Goal: Transaction & Acquisition: Purchase product/service

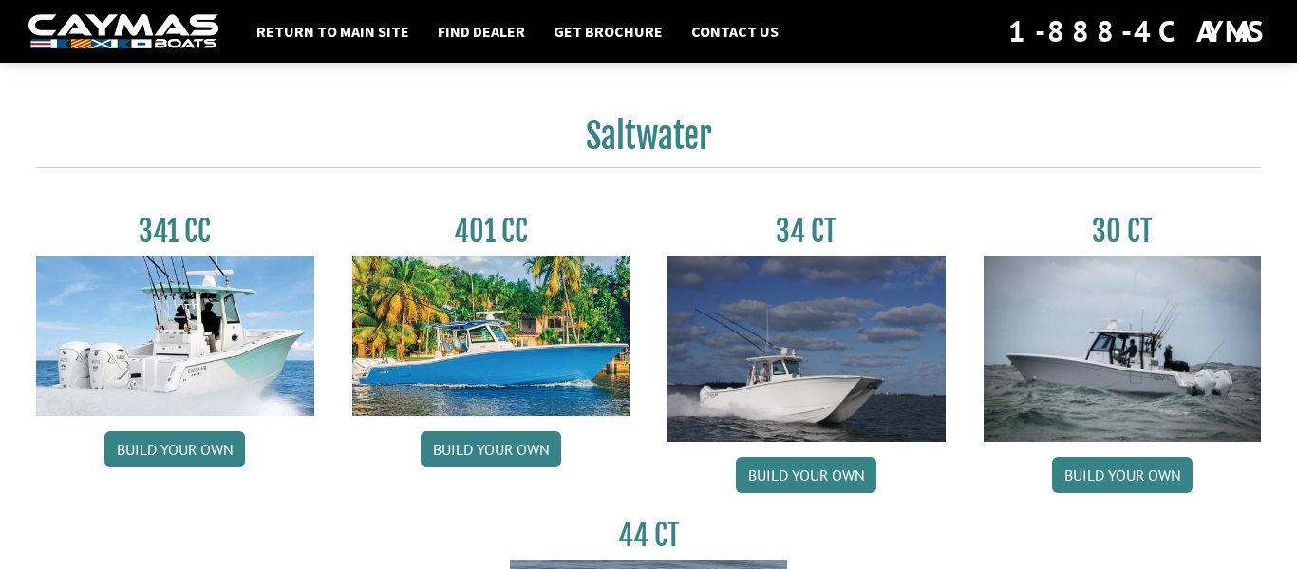
scroll to position [803, 0]
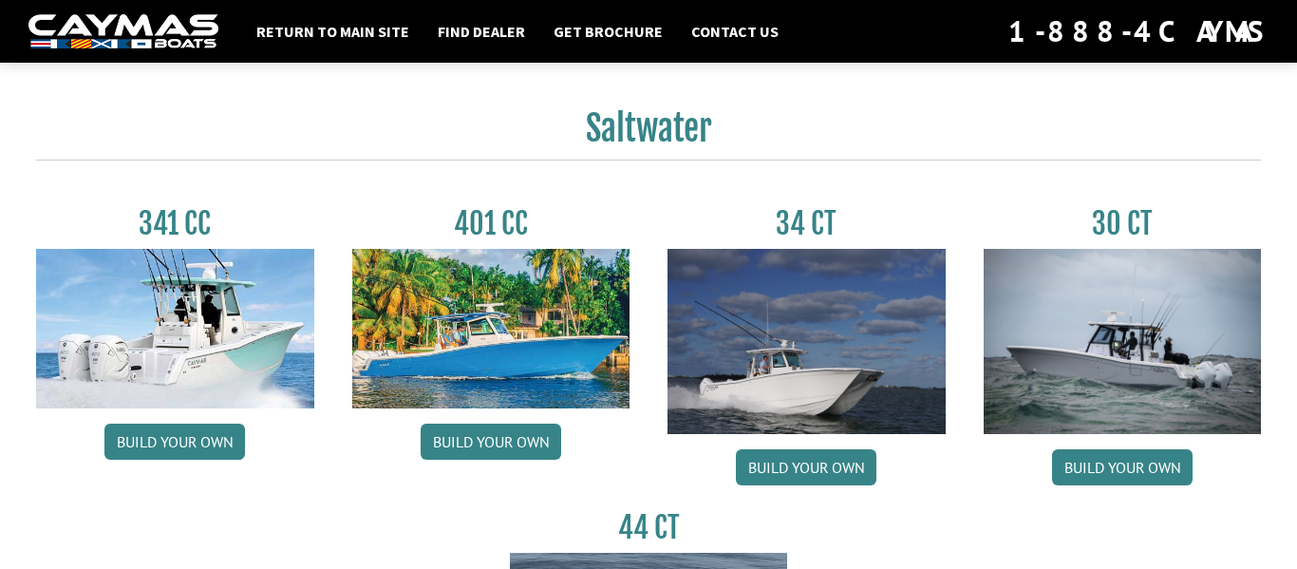
click at [536, 324] on img at bounding box center [491, 329] width 278 height 160
click at [546, 316] on img at bounding box center [491, 329] width 278 height 160
click at [533, 347] on img at bounding box center [491, 329] width 278 height 160
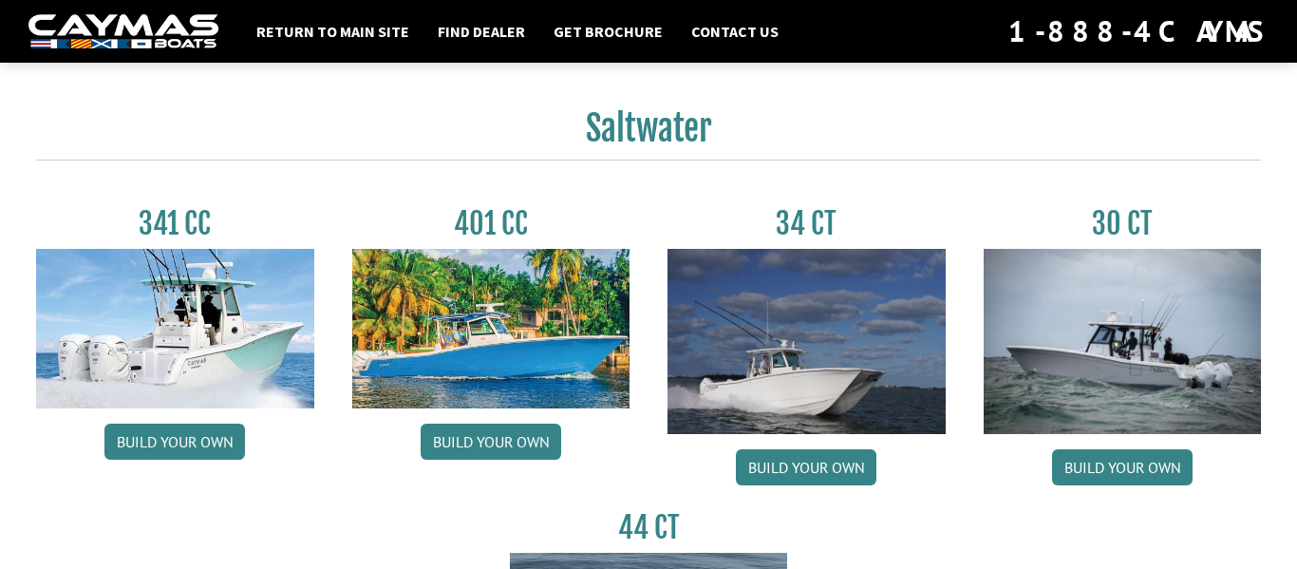
click at [533, 347] on img at bounding box center [491, 329] width 278 height 160
click at [502, 451] on link "Build your own" at bounding box center [491, 441] width 141 height 36
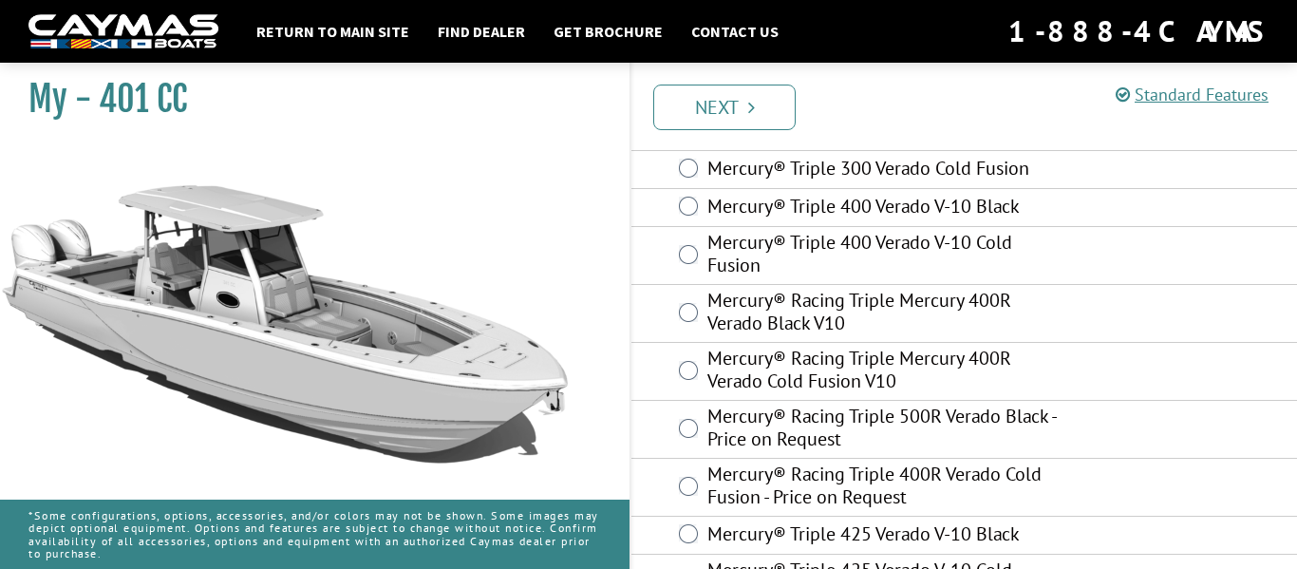
scroll to position [110, 0]
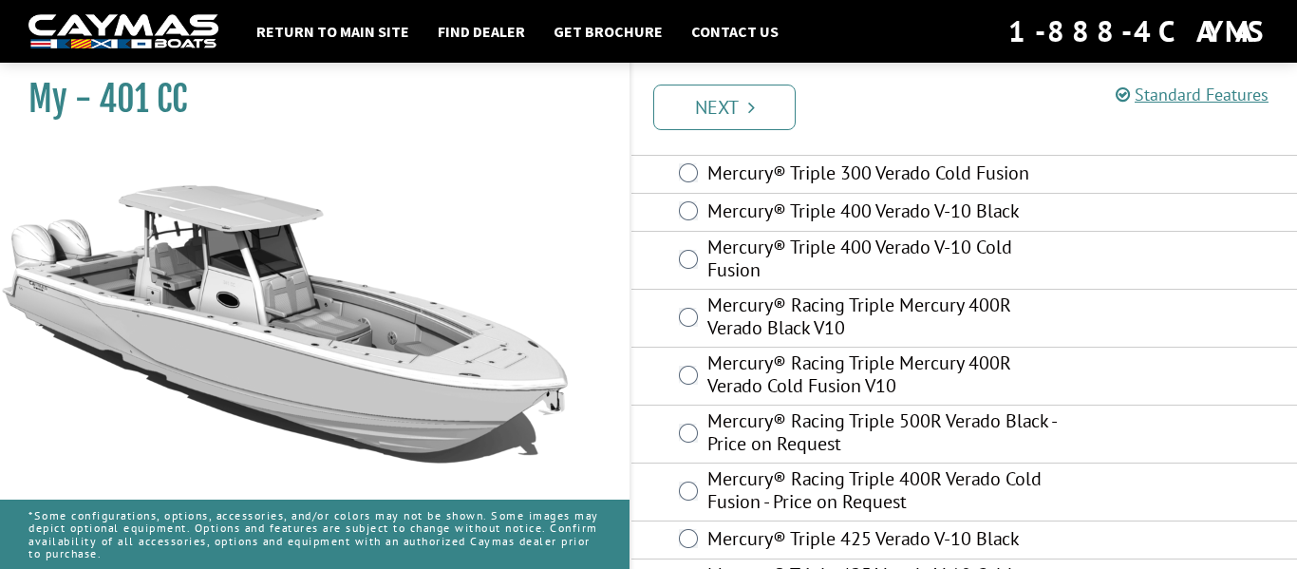
click at [841, 247] on label "Mercury® Triple 400 Verado V-10 Cold Fusion" at bounding box center [884, 260] width 354 height 50
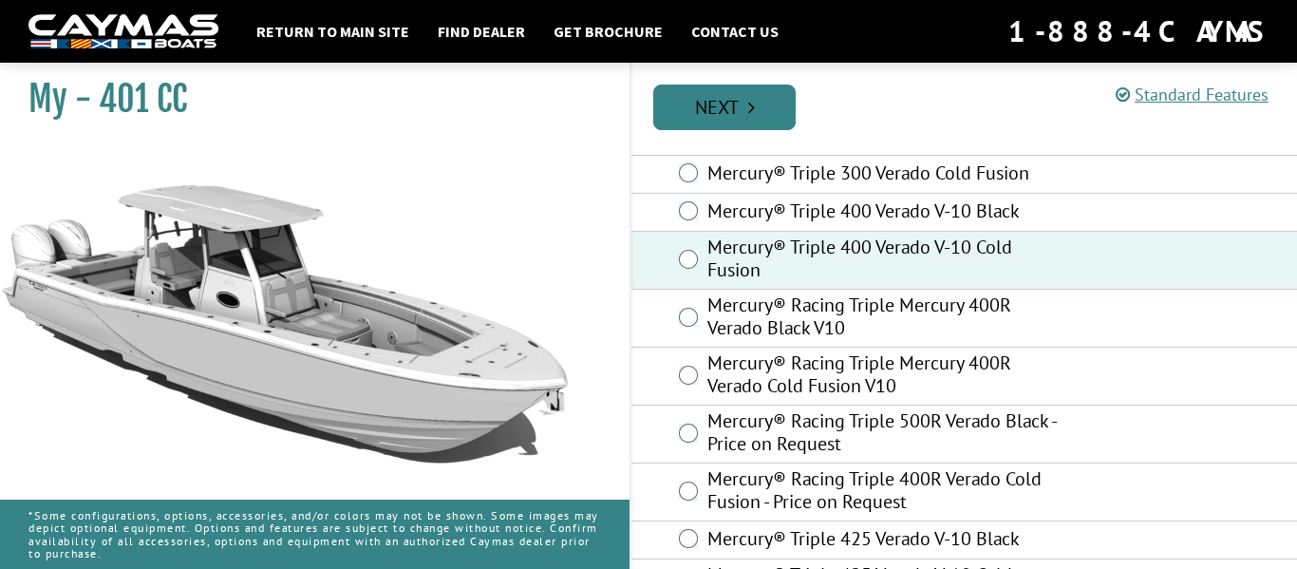
click at [684, 94] on link "Next" at bounding box center [724, 108] width 142 height 46
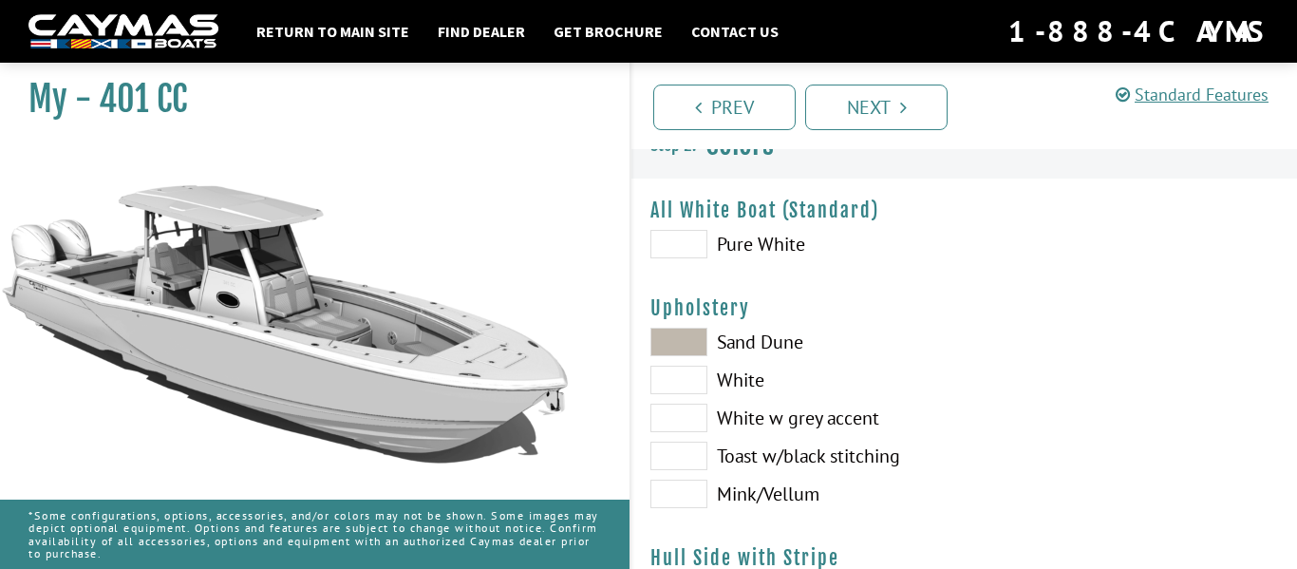
scroll to position [0, 0]
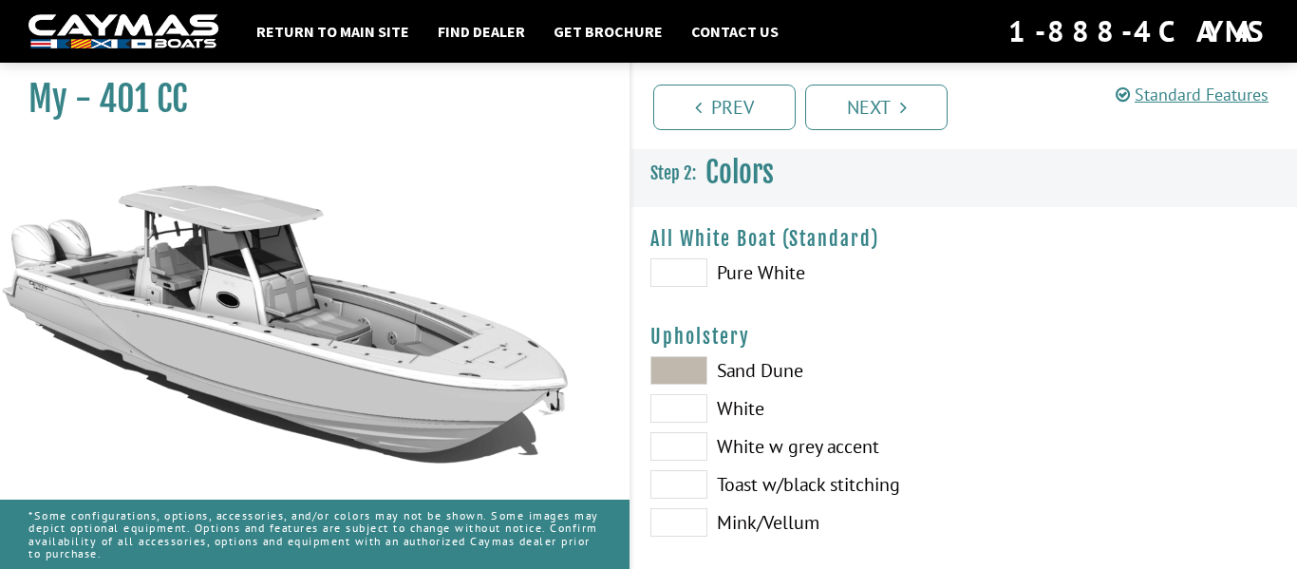
click at [691, 284] on span at bounding box center [678, 272] width 57 height 28
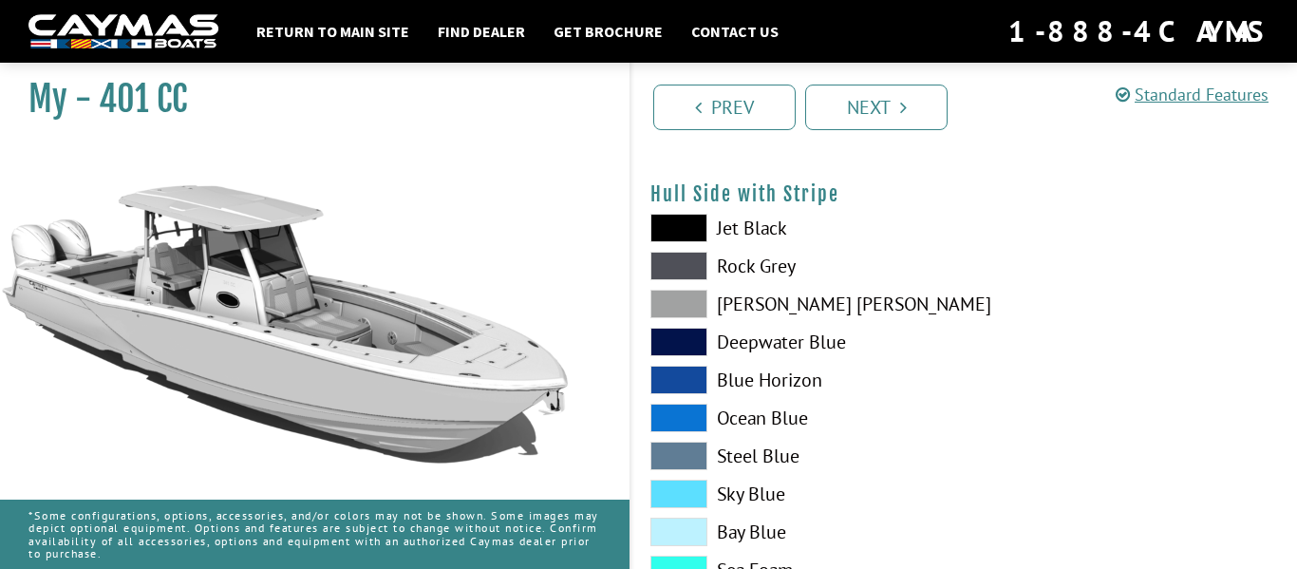
scroll to position [391, 0]
click at [674, 380] on span at bounding box center [678, 381] width 57 height 28
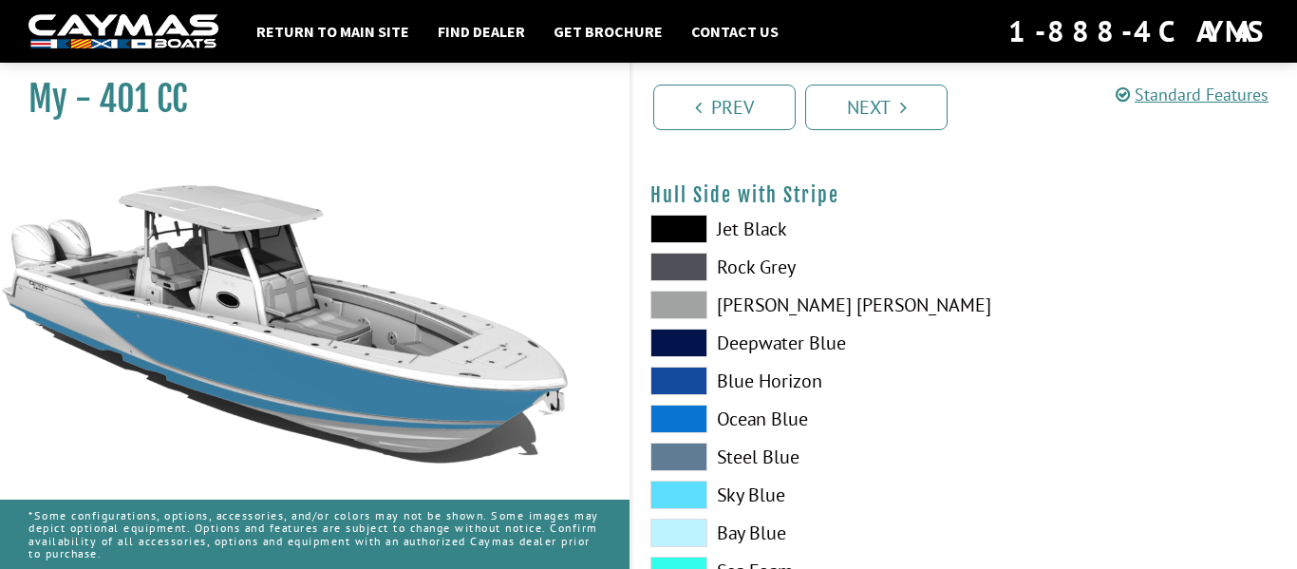
click at [680, 414] on span at bounding box center [678, 418] width 57 height 28
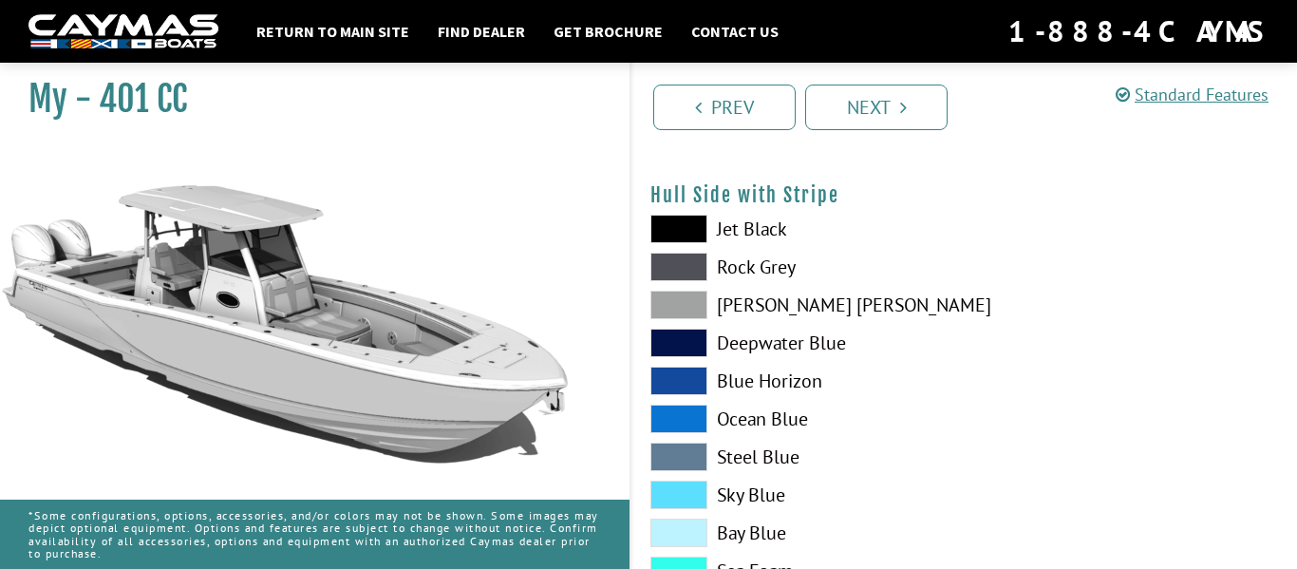
click at [676, 416] on span at bounding box center [678, 418] width 57 height 28
click at [680, 389] on span at bounding box center [678, 381] width 57 height 28
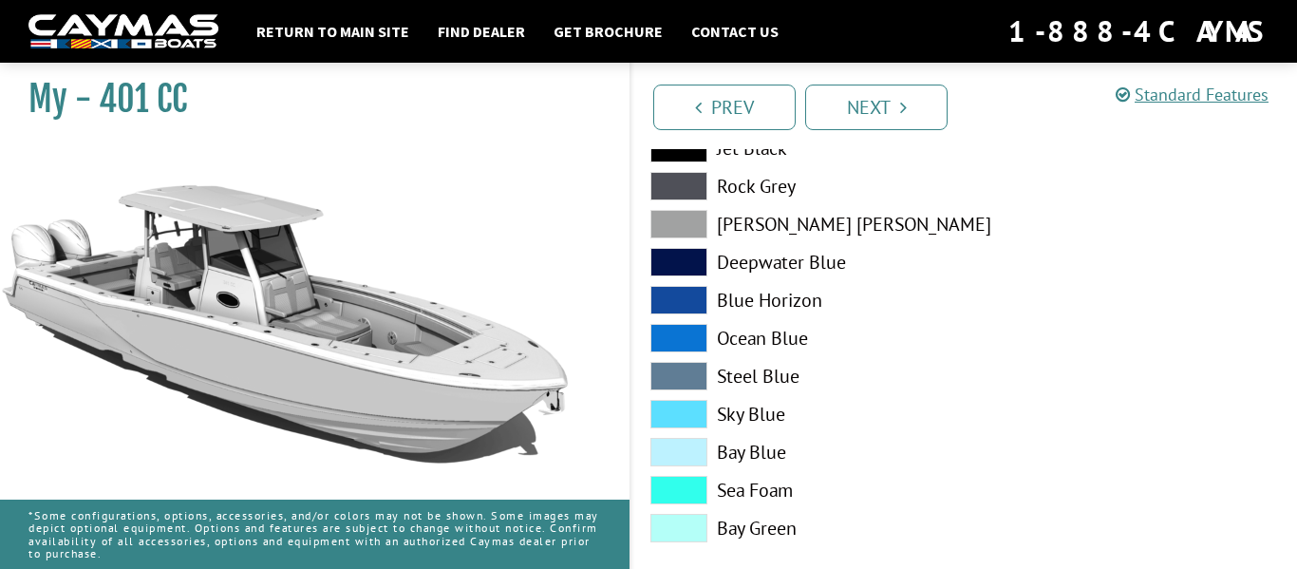
scroll to position [468, 0]
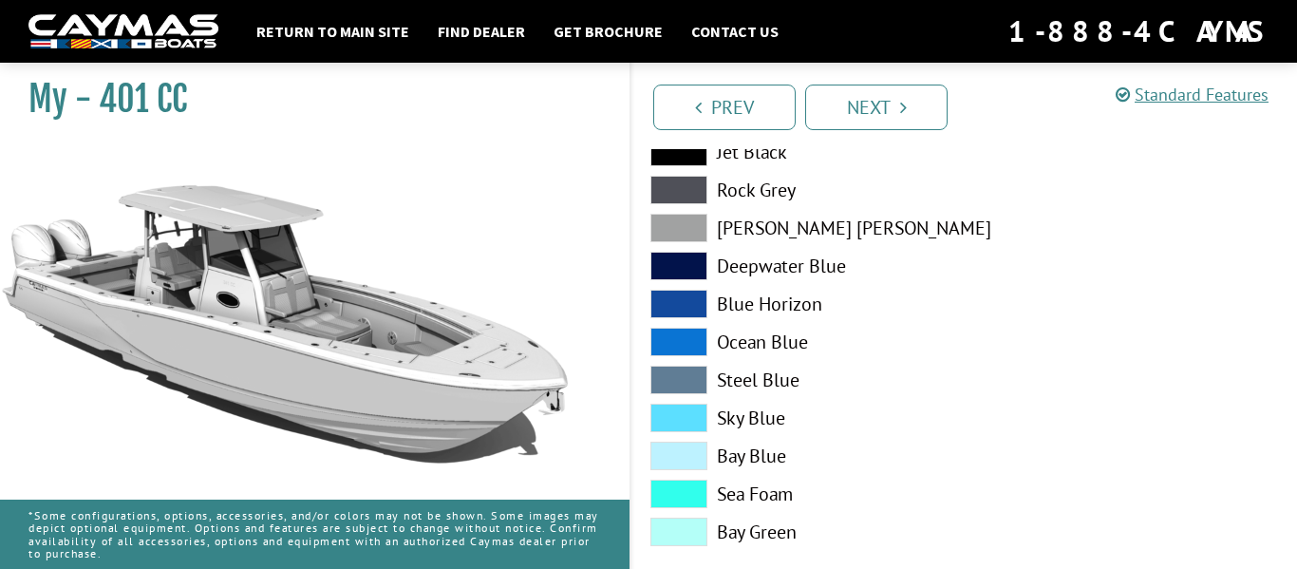
click at [673, 411] on span at bounding box center [678, 418] width 57 height 28
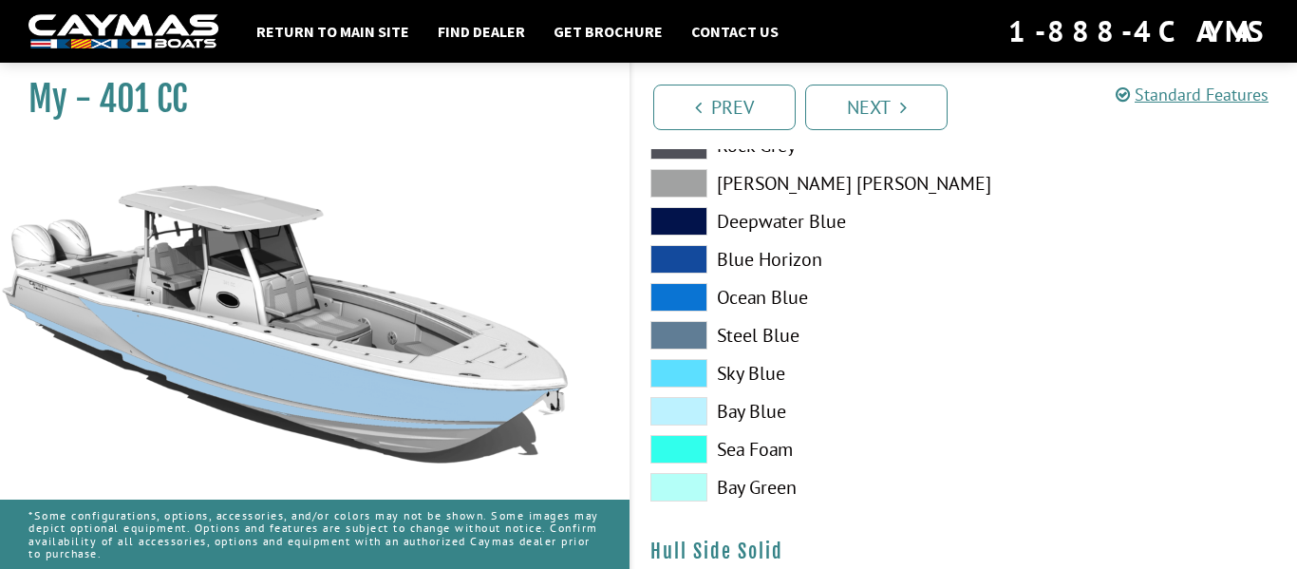
scroll to position [538, 0]
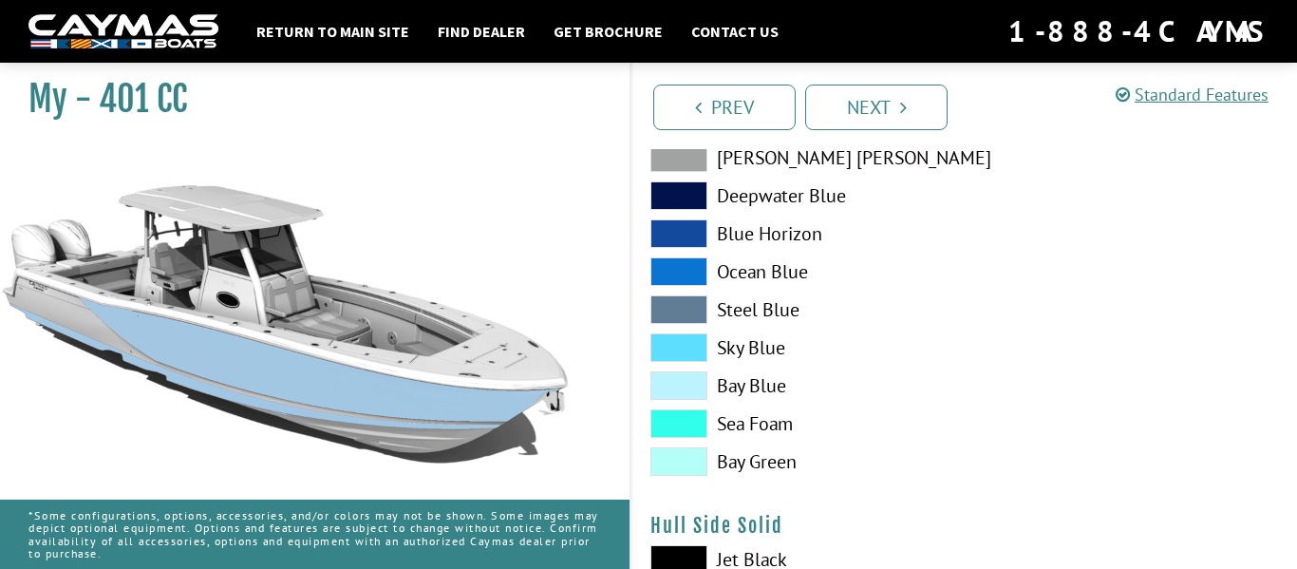
click at [672, 420] on span at bounding box center [678, 423] width 57 height 28
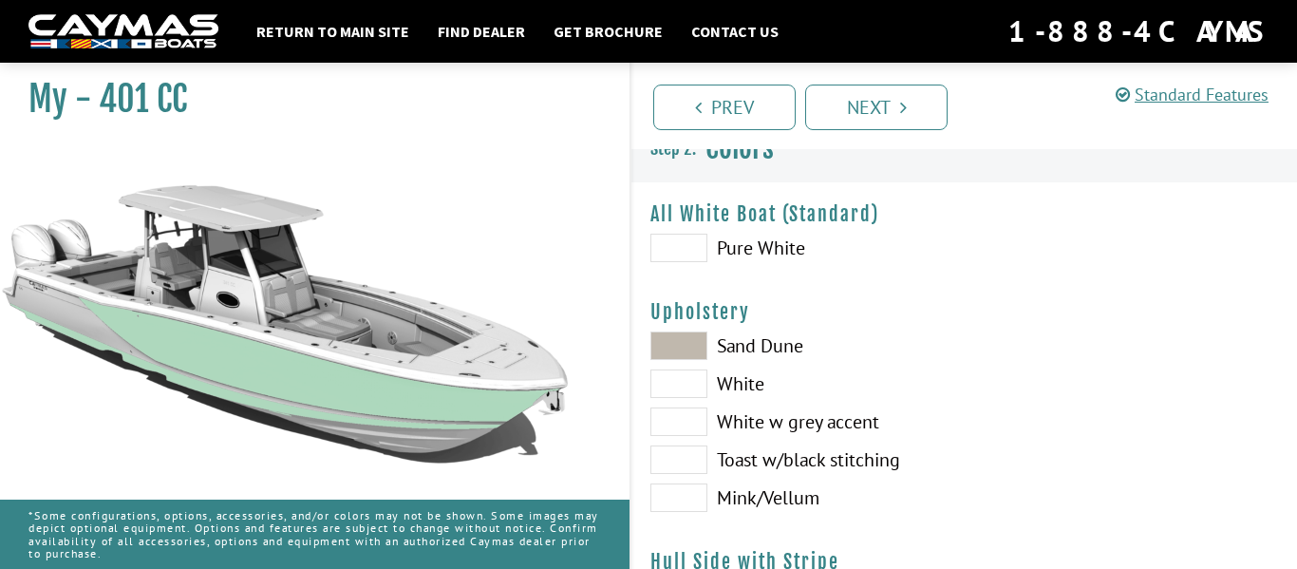
scroll to position [46, 0]
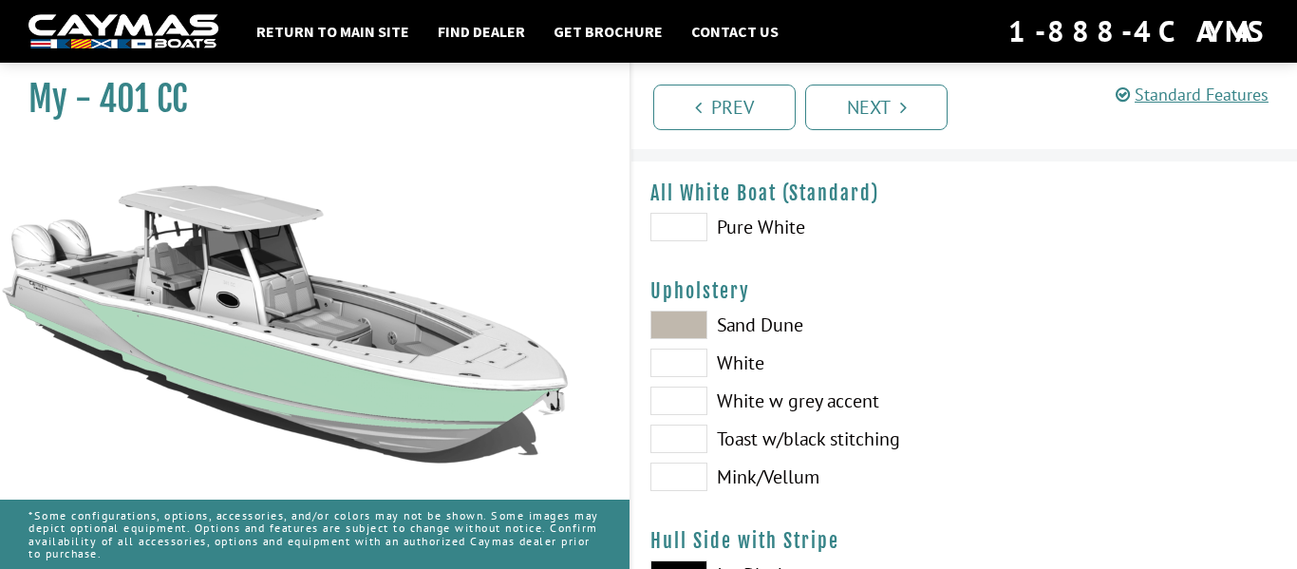
click at [688, 223] on span at bounding box center [678, 227] width 57 height 28
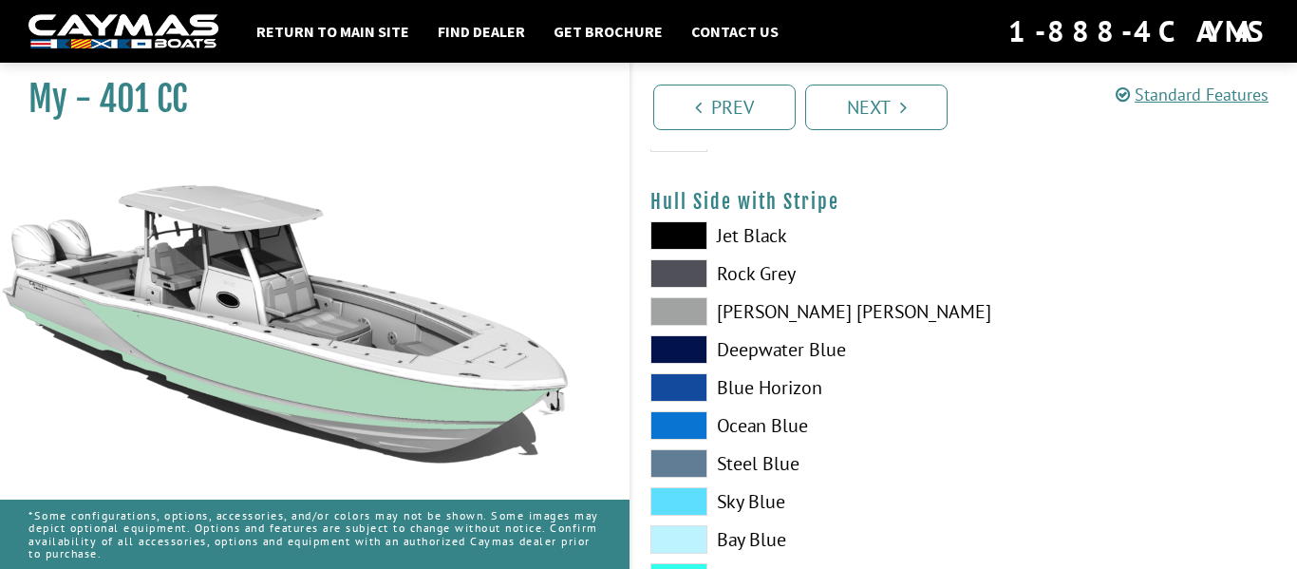
scroll to position [377, 0]
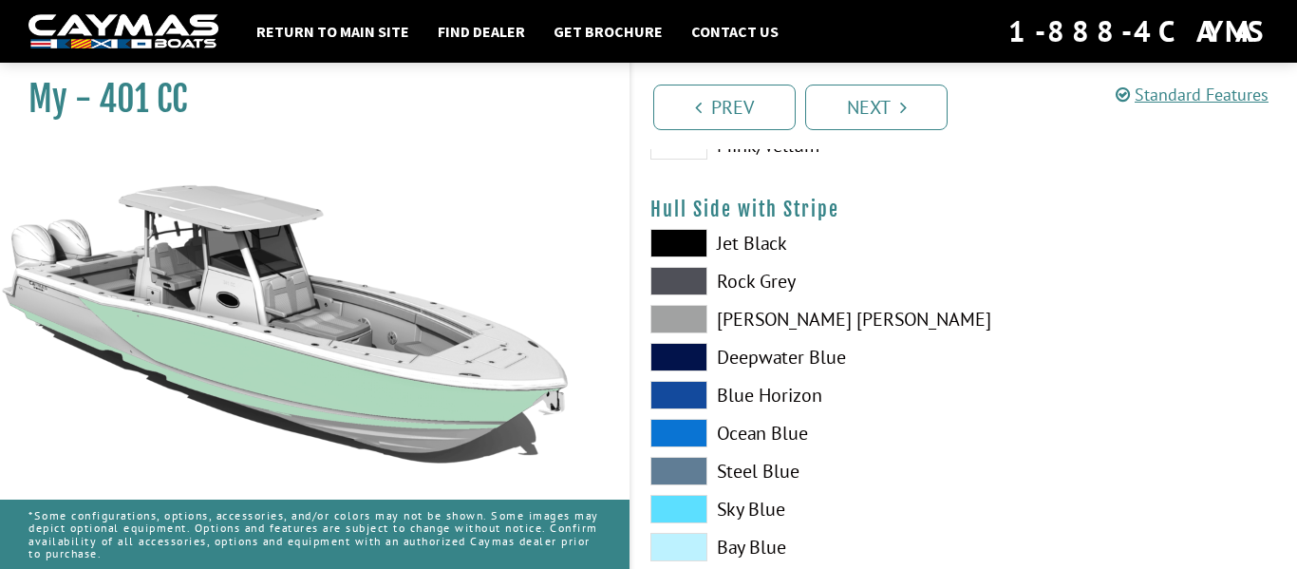
click at [687, 427] on span at bounding box center [678, 433] width 57 height 28
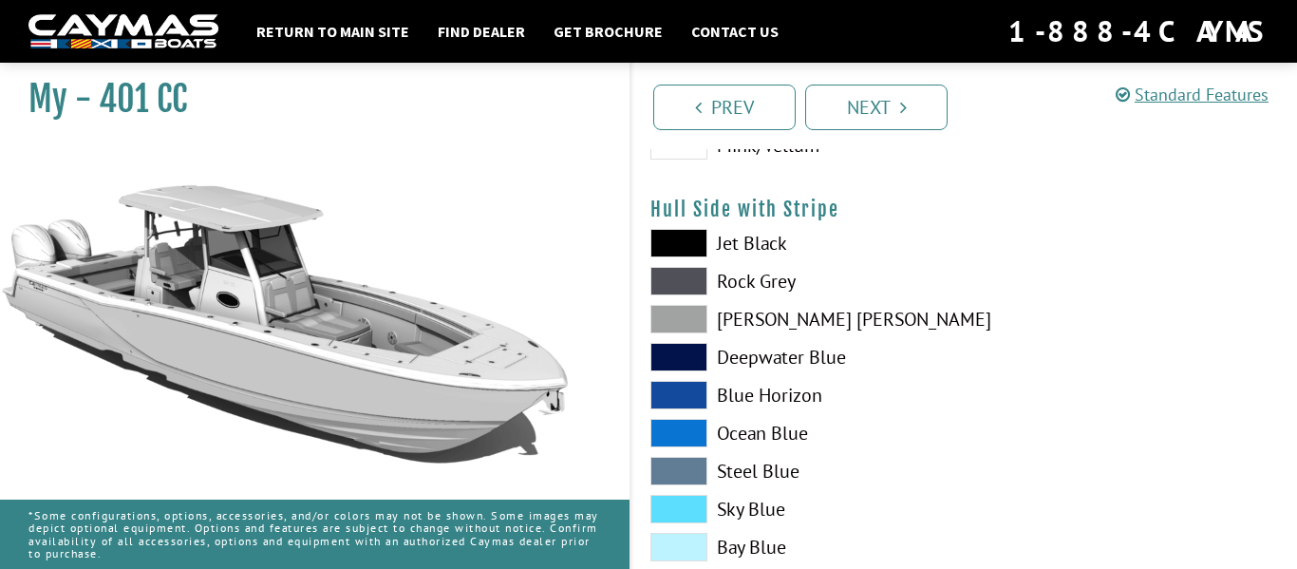
click at [688, 393] on span at bounding box center [678, 395] width 57 height 28
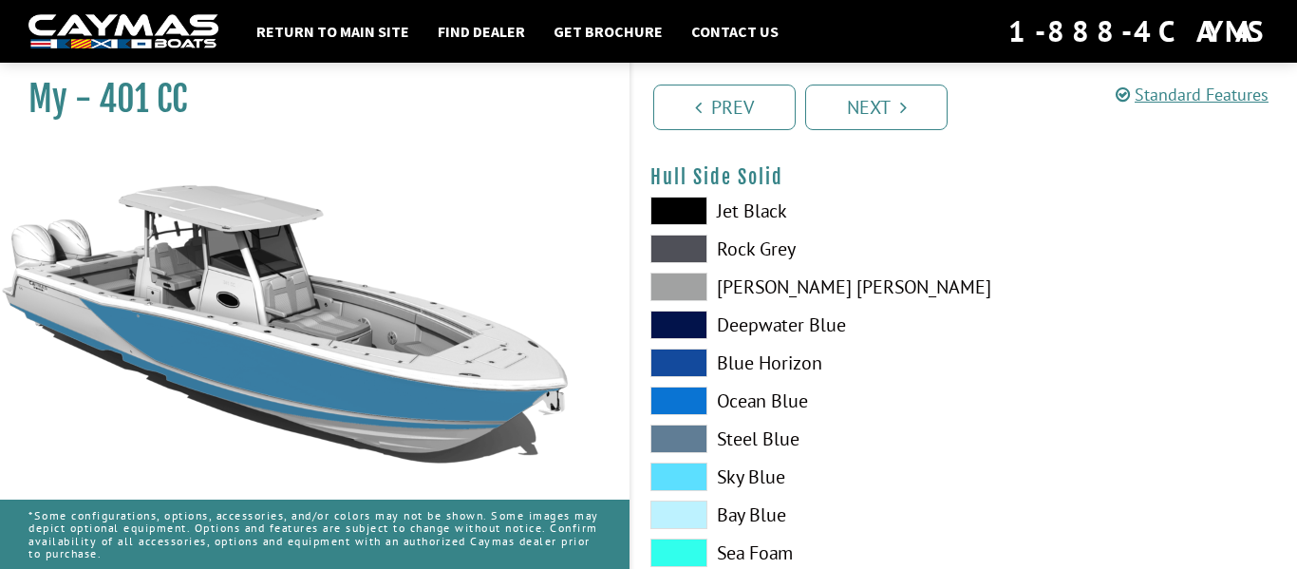
scroll to position [891, 0]
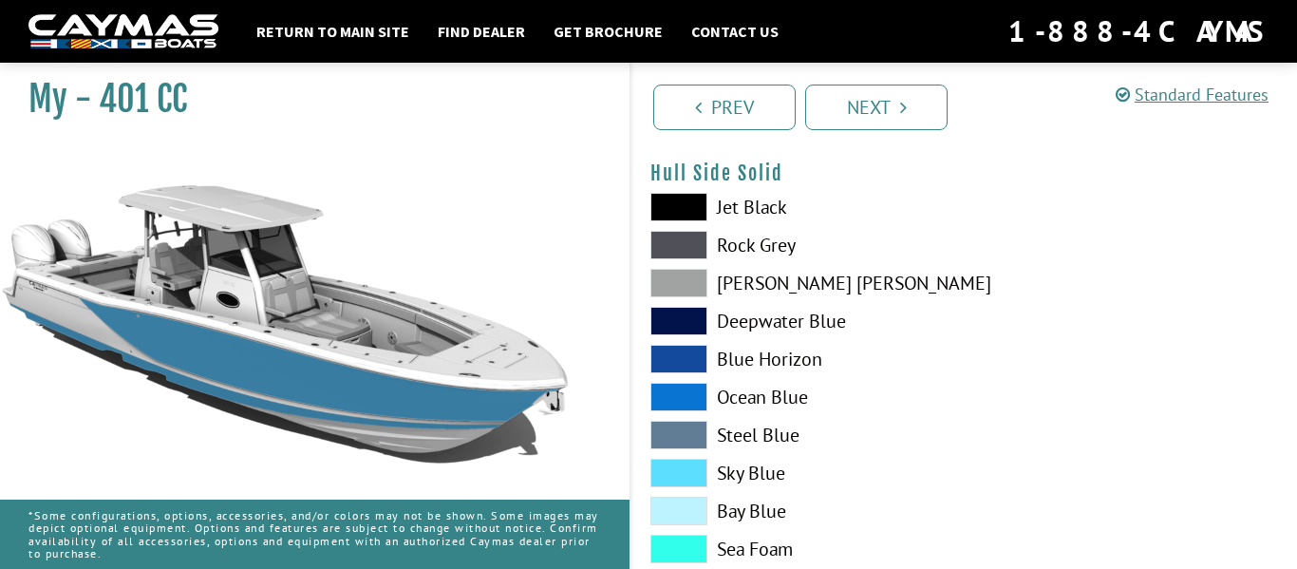
click at [673, 322] on span at bounding box center [678, 321] width 57 height 28
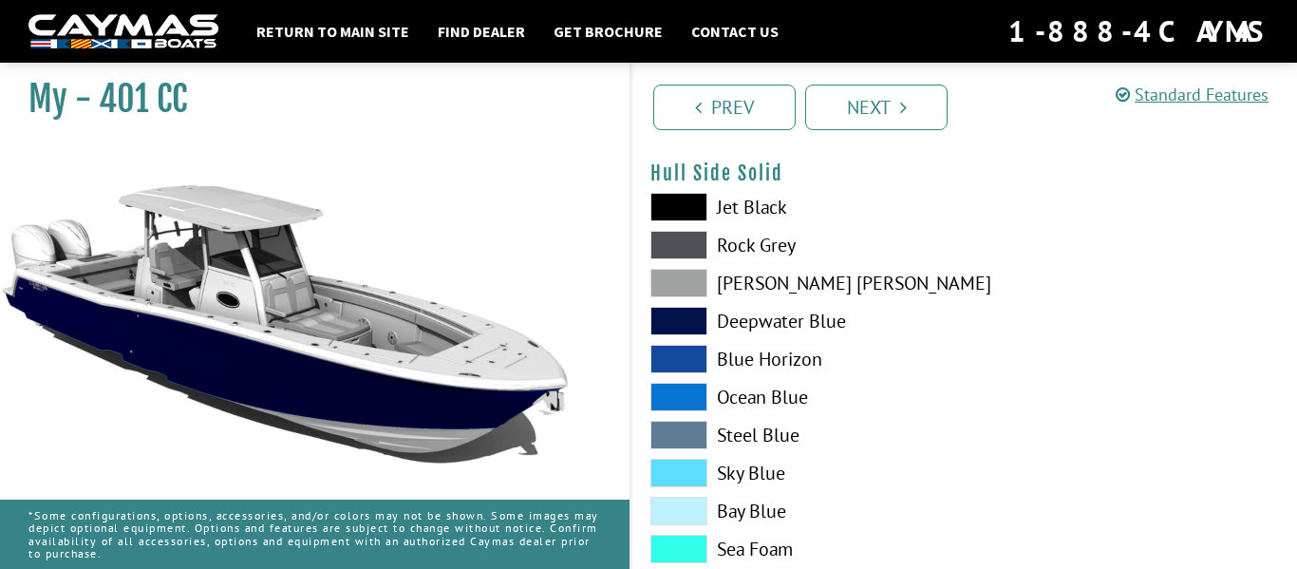
click at [690, 432] on span at bounding box center [678, 435] width 57 height 28
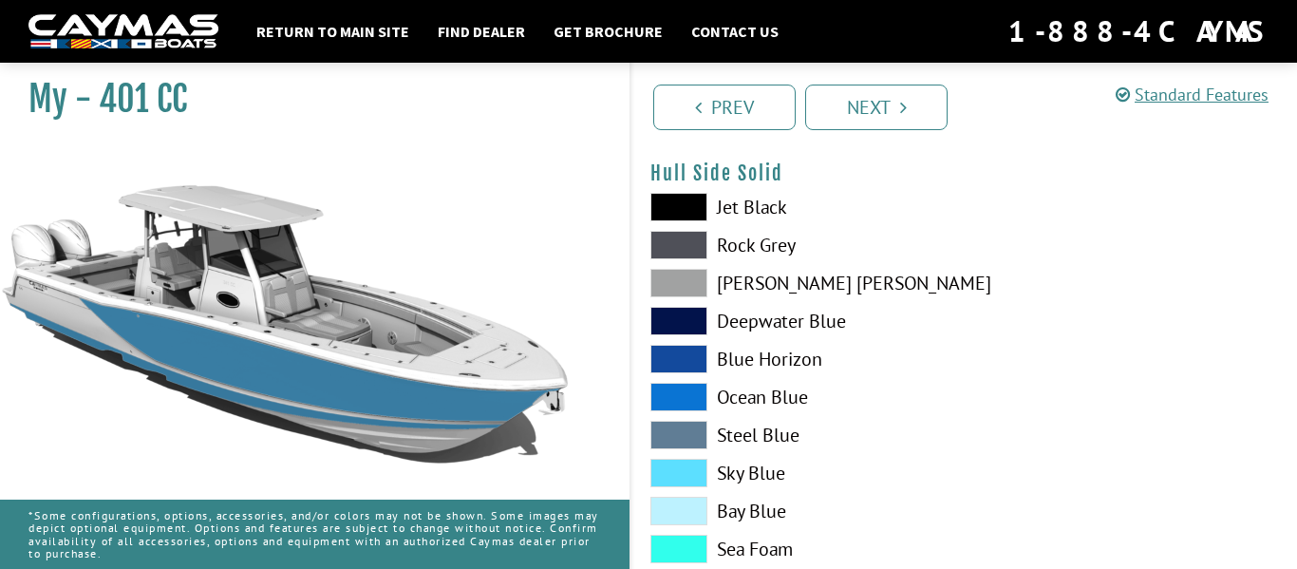
click at [686, 405] on span at bounding box center [678, 397] width 57 height 28
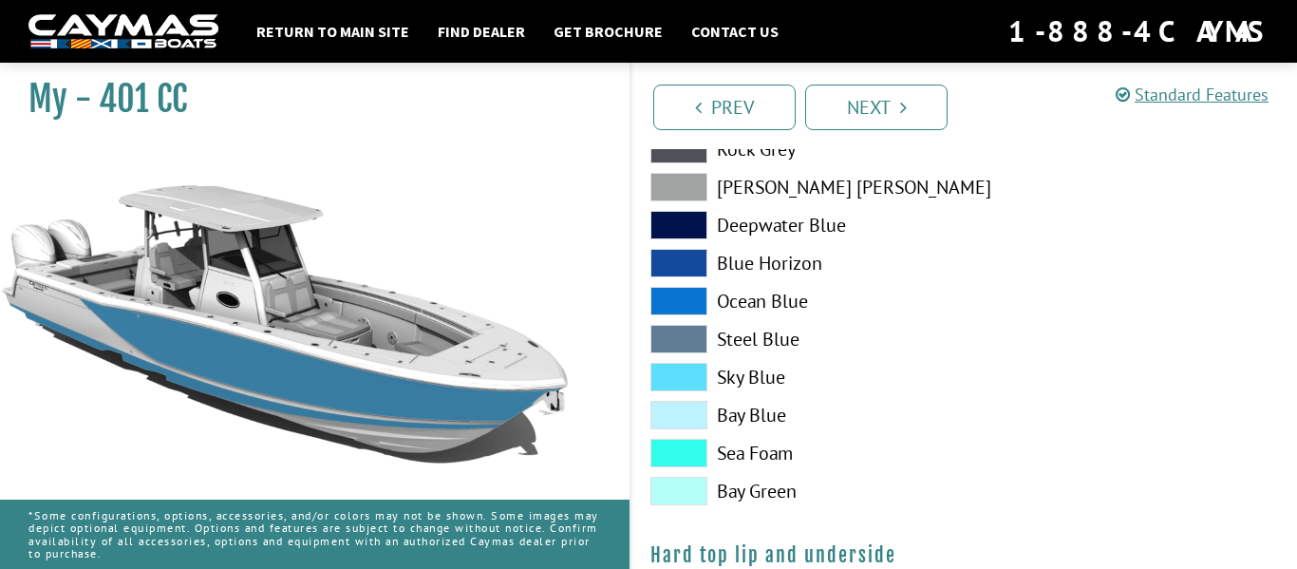
scroll to position [1477, 0]
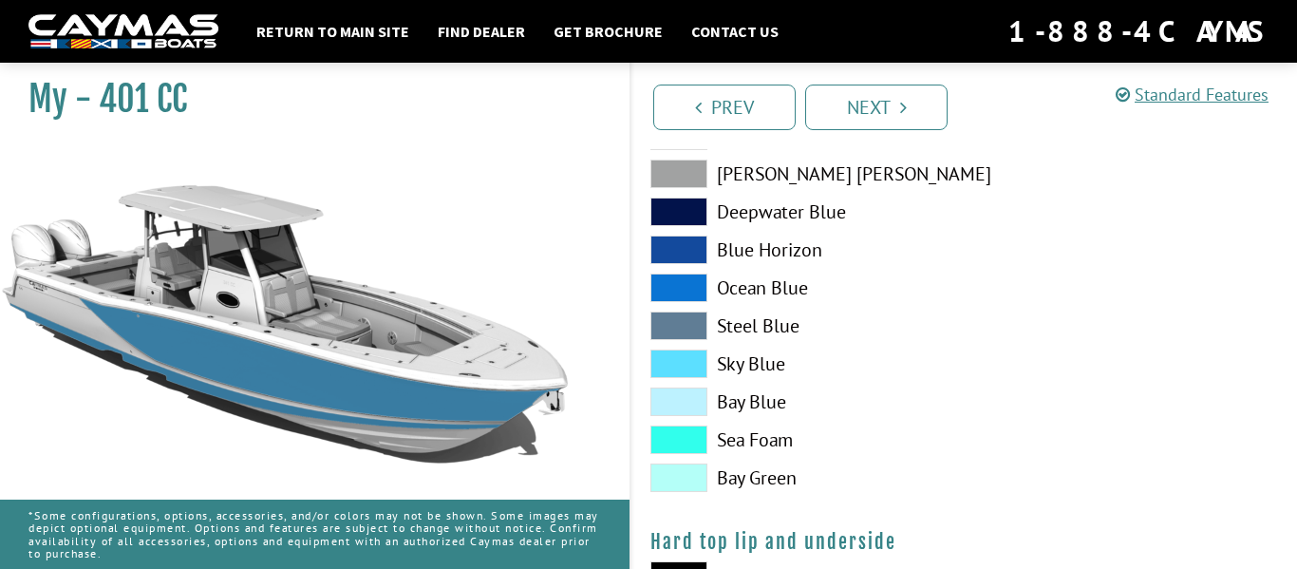
click at [683, 437] on span at bounding box center [678, 439] width 57 height 28
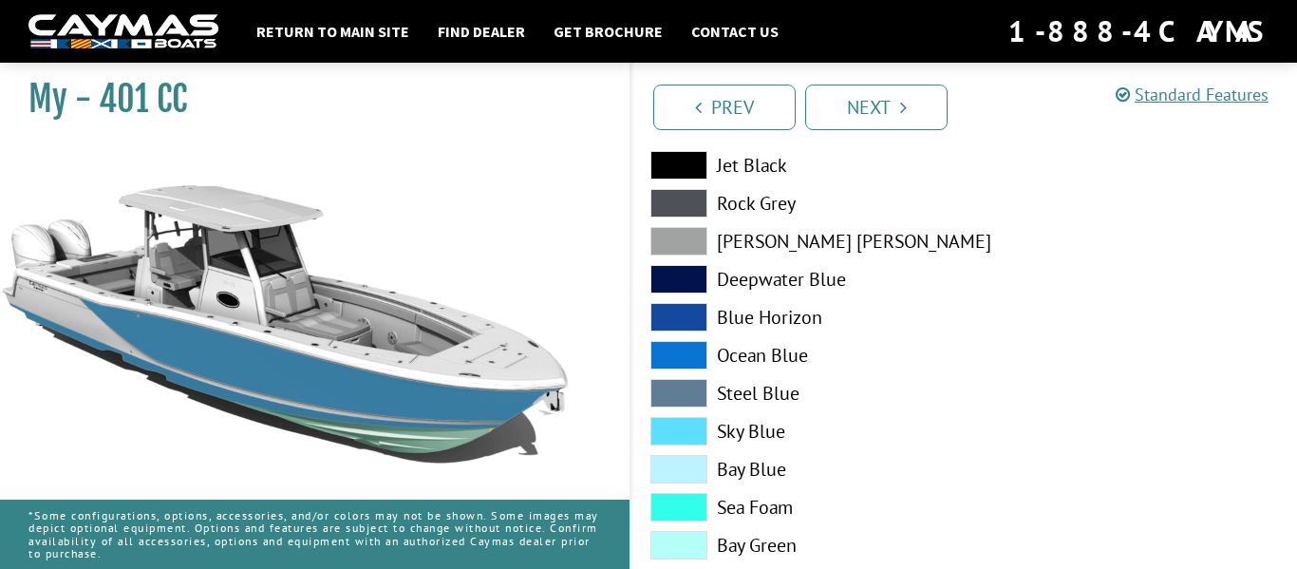
scroll to position [1890, 0]
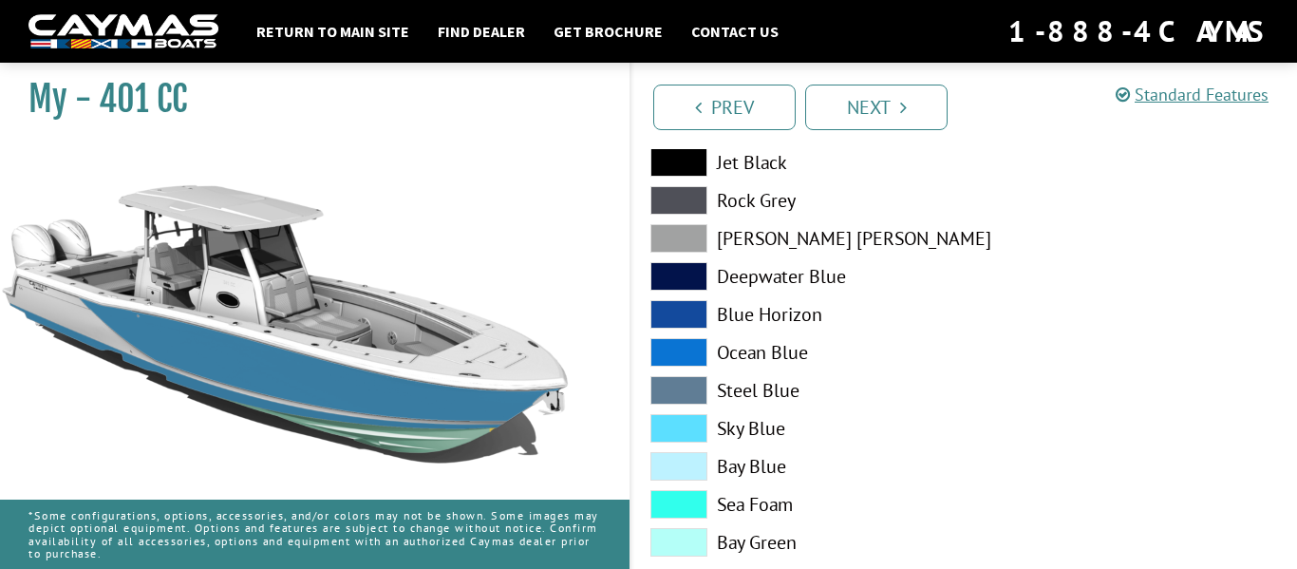
click at [692, 158] on span at bounding box center [678, 162] width 57 height 28
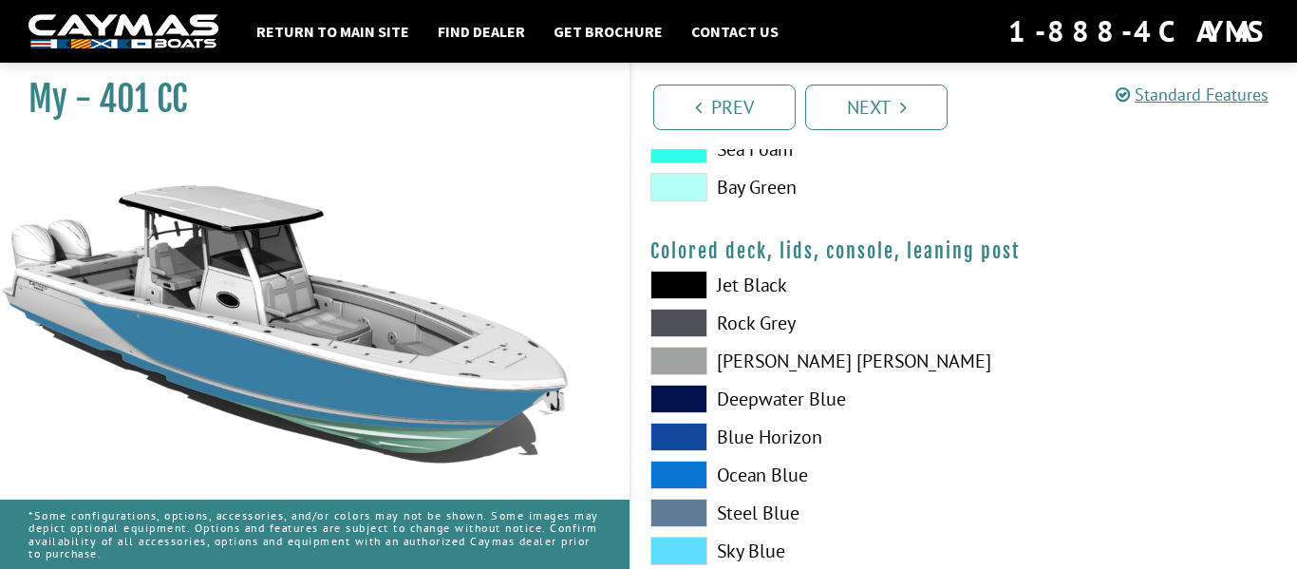
scroll to position [2245, 0]
click at [686, 285] on span at bounding box center [678, 286] width 57 height 28
click at [686, 286] on span at bounding box center [678, 286] width 57 height 28
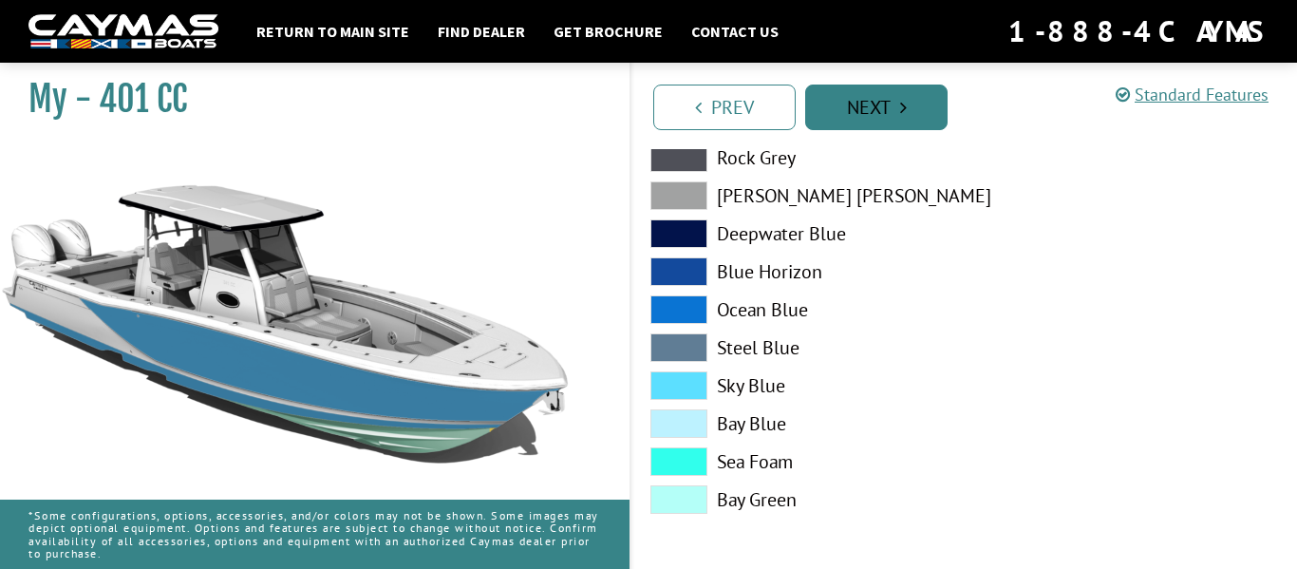
click at [848, 100] on link "Next" at bounding box center [876, 108] width 142 height 46
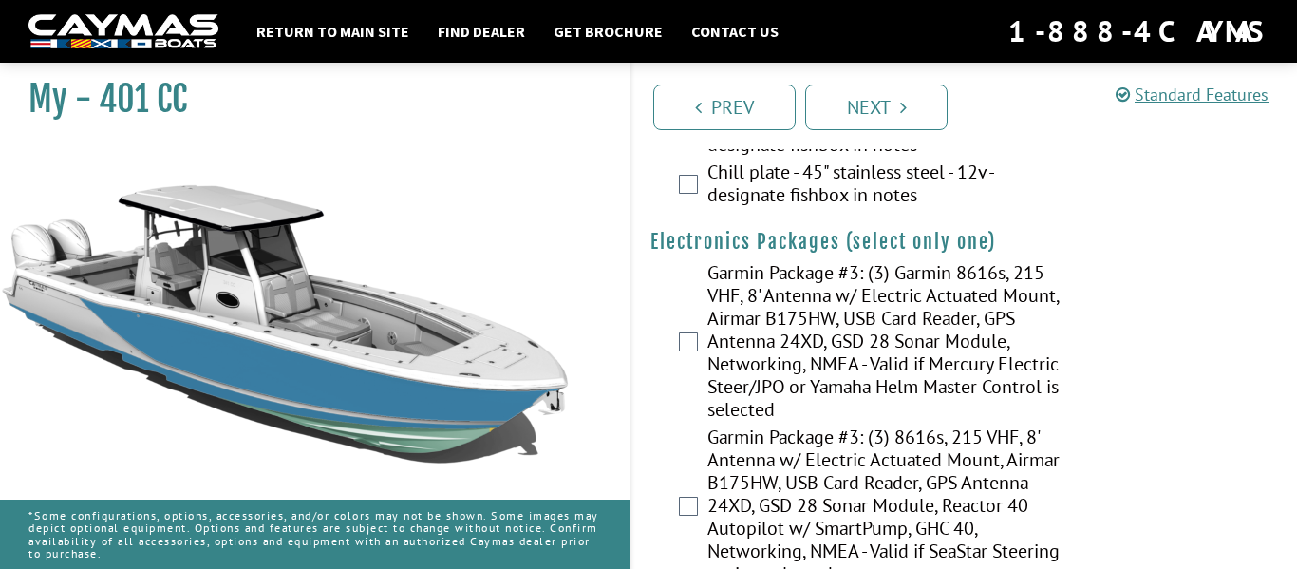
scroll to position [4990, 0]
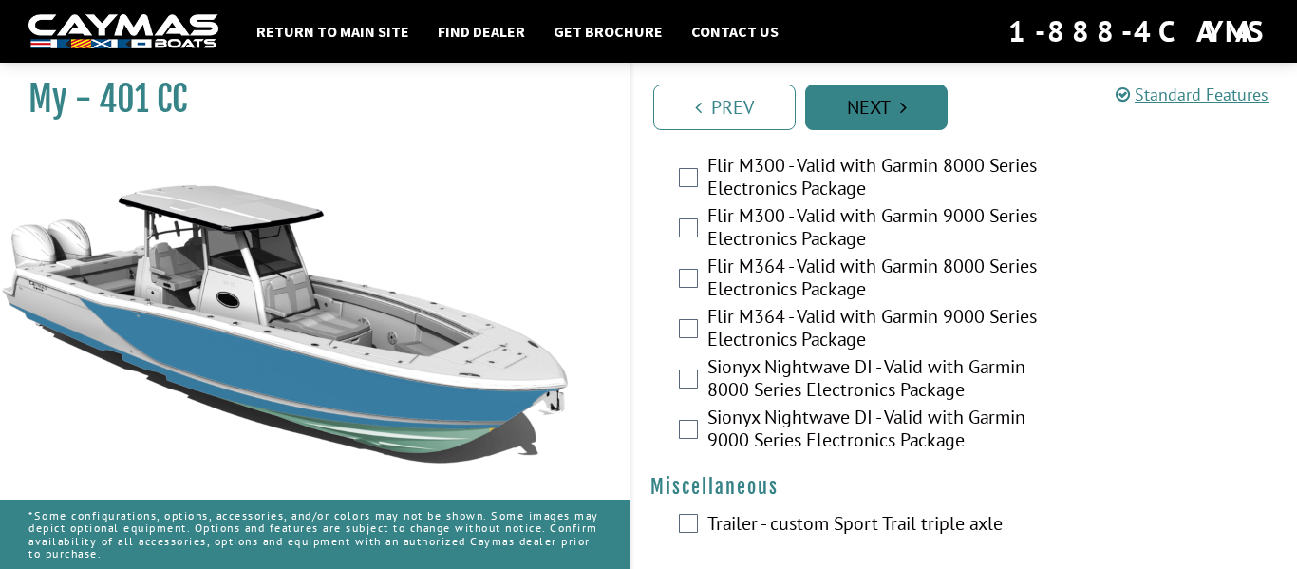
click at [840, 102] on link "Next" at bounding box center [876, 108] width 142 height 46
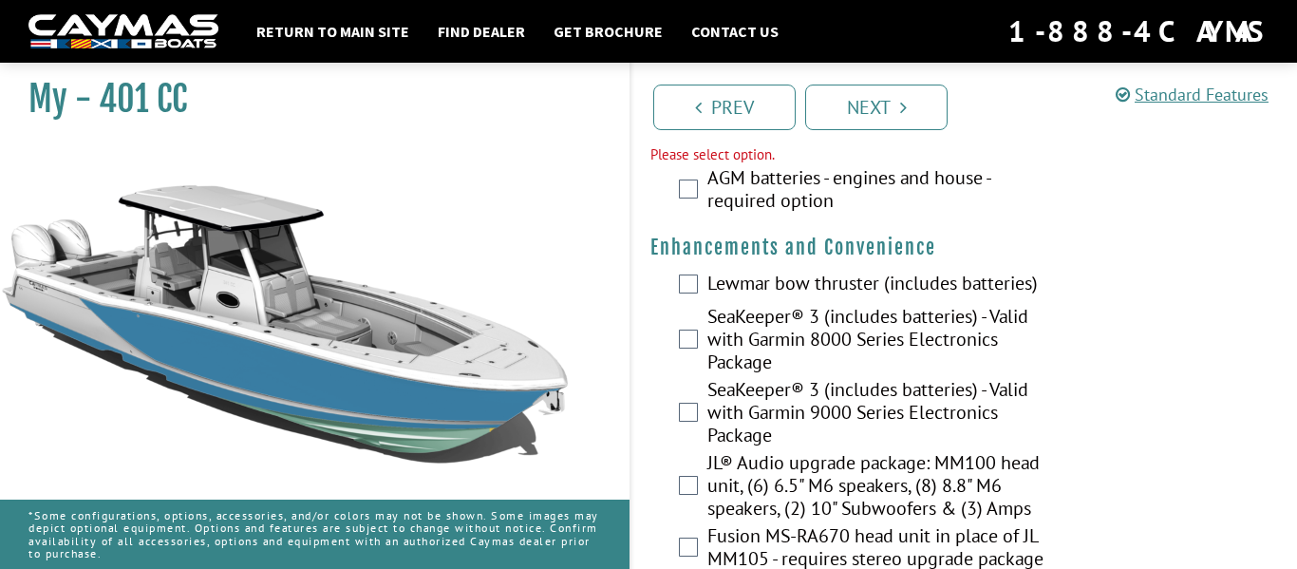
scroll to position [572, 0]
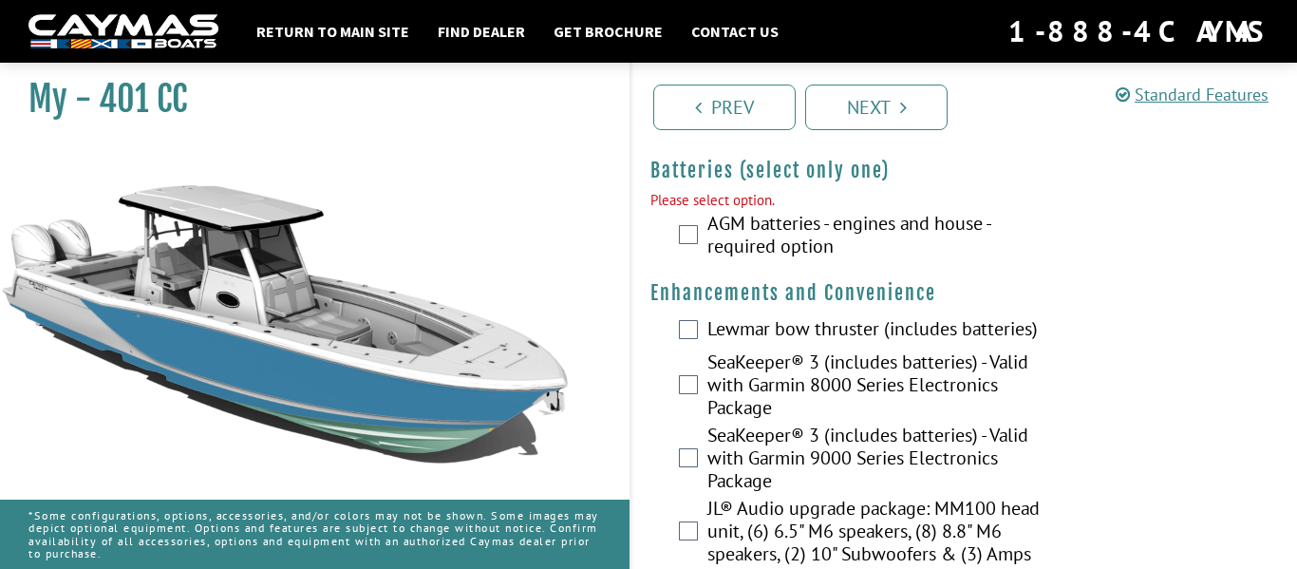
click at [749, 239] on label "AGM batteries - engines and house - required option" at bounding box center [884, 237] width 354 height 50
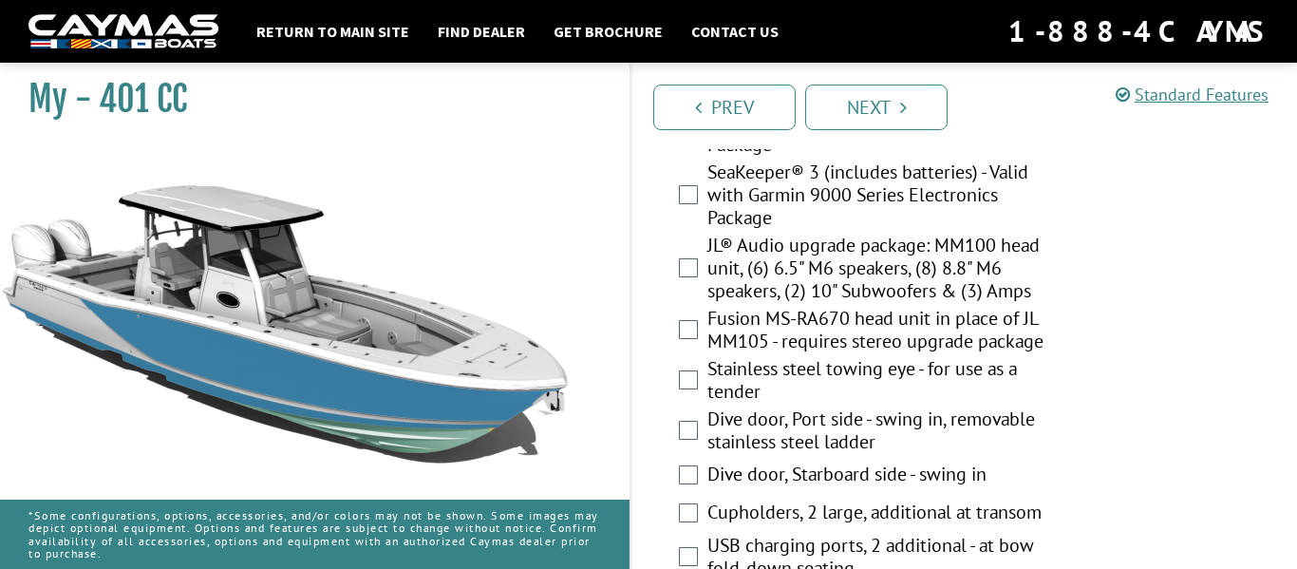
scroll to position [876, 0]
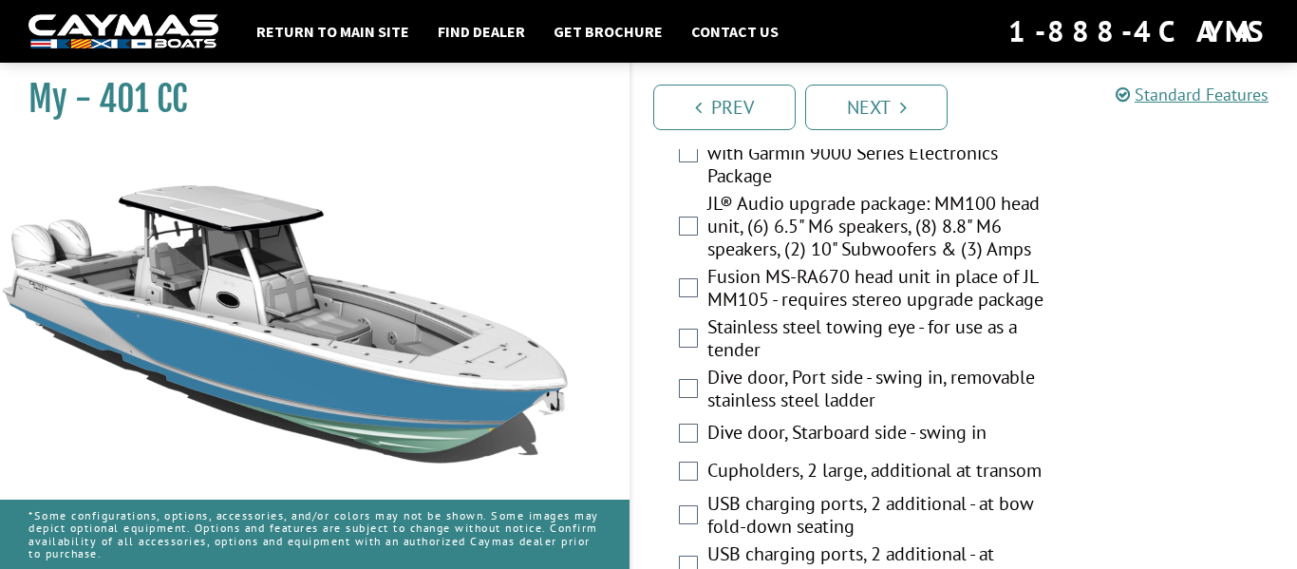
click at [759, 384] on label "Dive door, Port side - swing in, removable stainless steel ladder" at bounding box center [884, 391] width 354 height 50
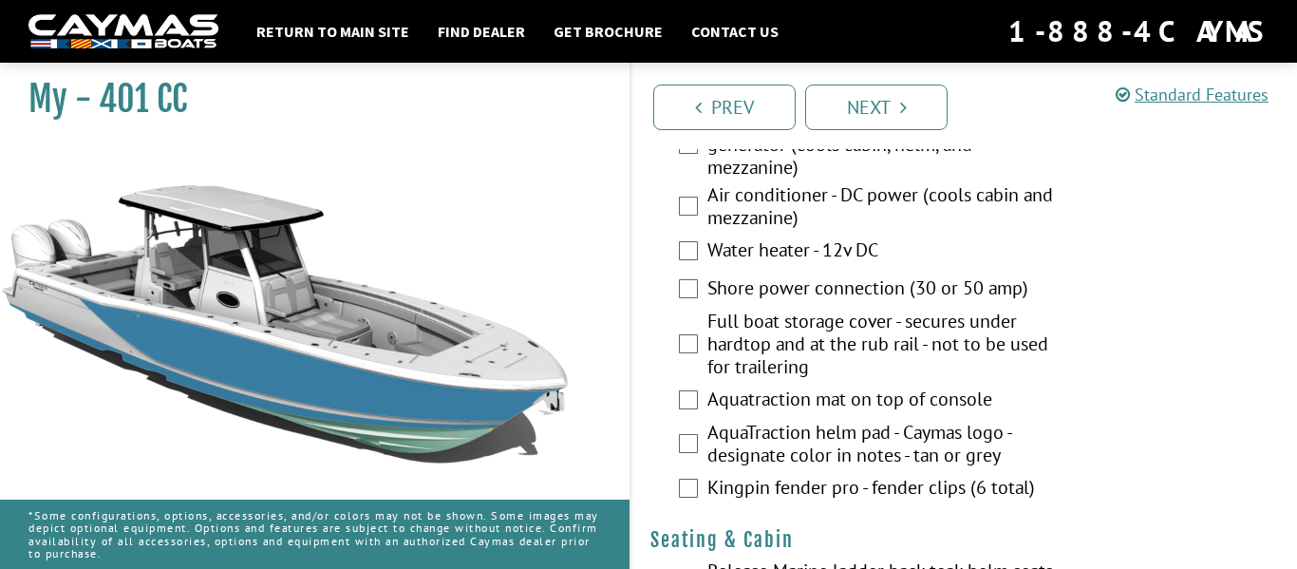
scroll to position [1718, 0]
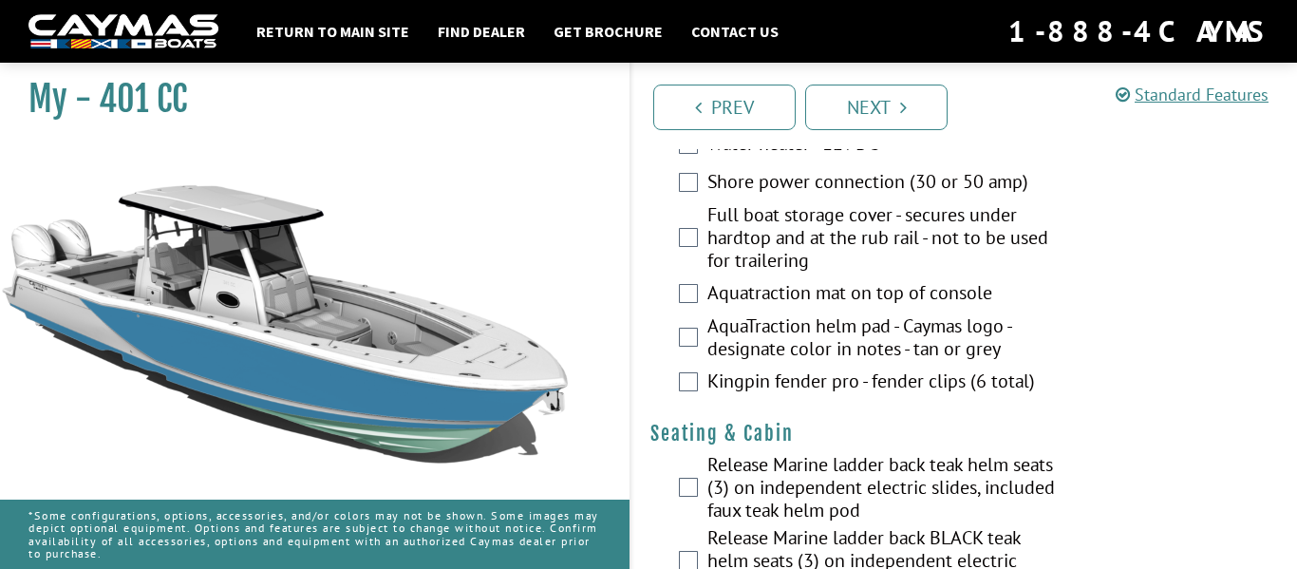
click at [790, 476] on label "Release Marine ladder back teak helm seats (3) on independent electric slides, …" at bounding box center [884, 489] width 354 height 73
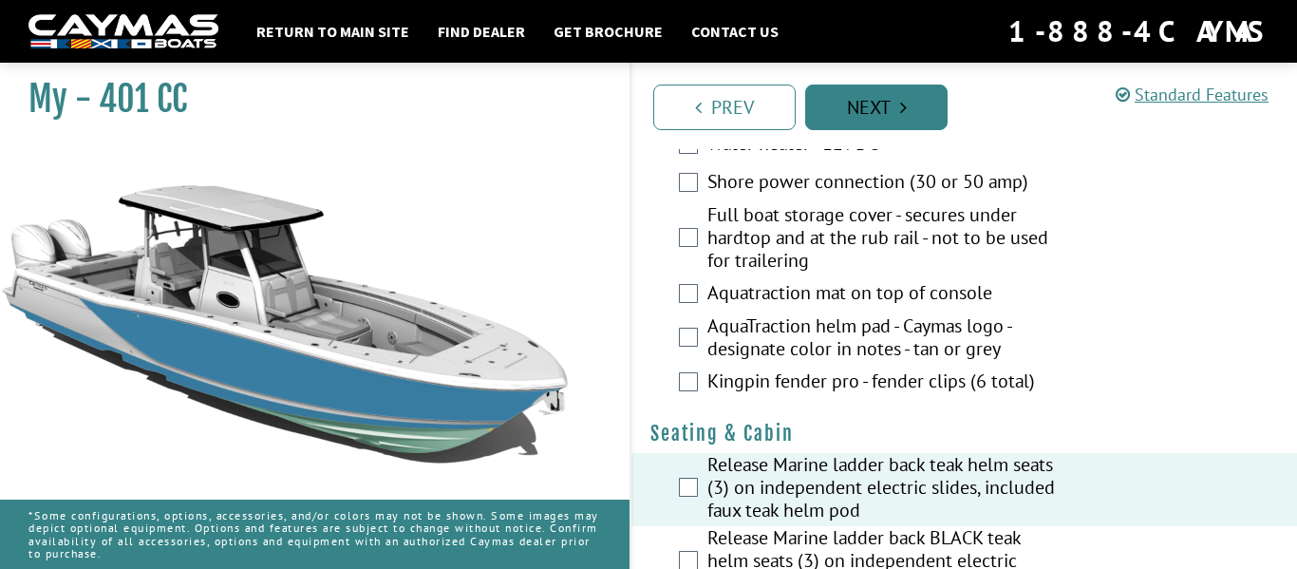
click at [872, 104] on link "Next" at bounding box center [876, 108] width 142 height 46
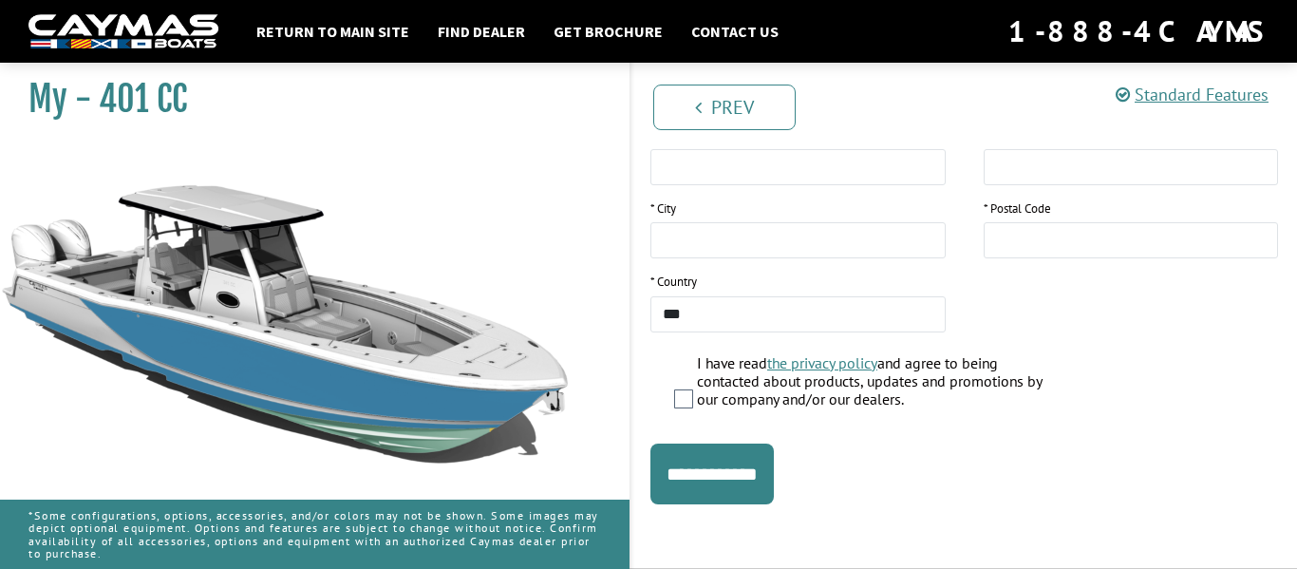
scroll to position [0, 0]
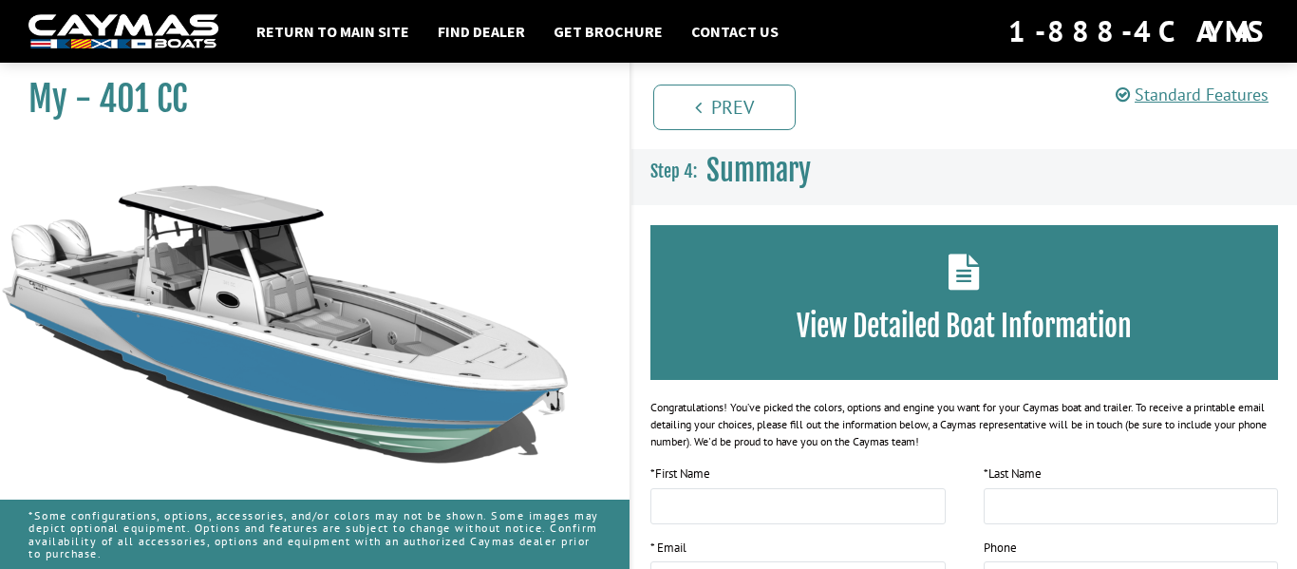
click at [111, 28] on img at bounding box center [123, 31] width 190 height 35
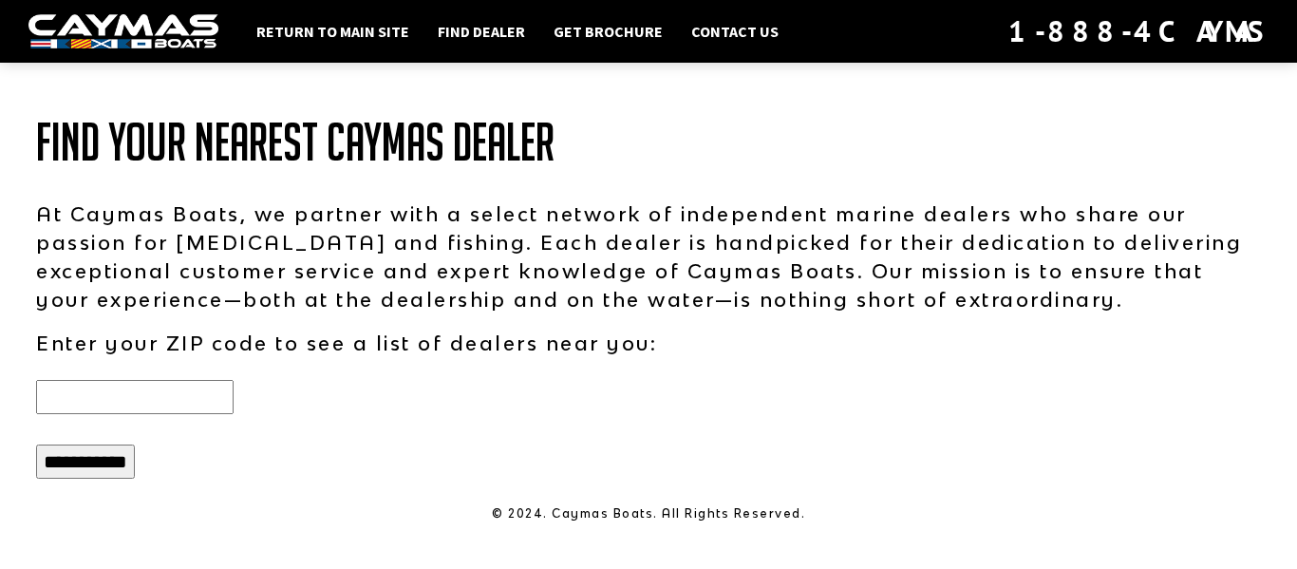
click at [653, 203] on p "At Caymas Boats, we partner with a select network of independent marine dealers…" at bounding box center [648, 256] width 1225 height 114
click at [162, 399] on input "text" at bounding box center [134, 397] width 197 height 34
type input "*****"
click at [109, 466] on input "**********" at bounding box center [85, 461] width 99 height 34
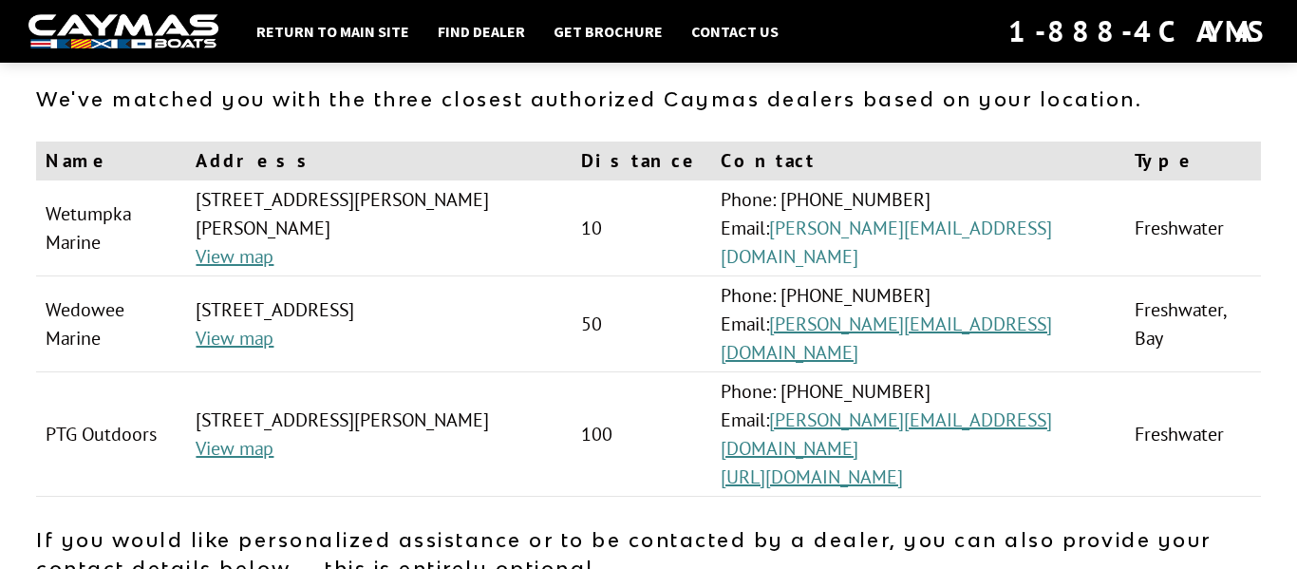
scroll to position [113, 0]
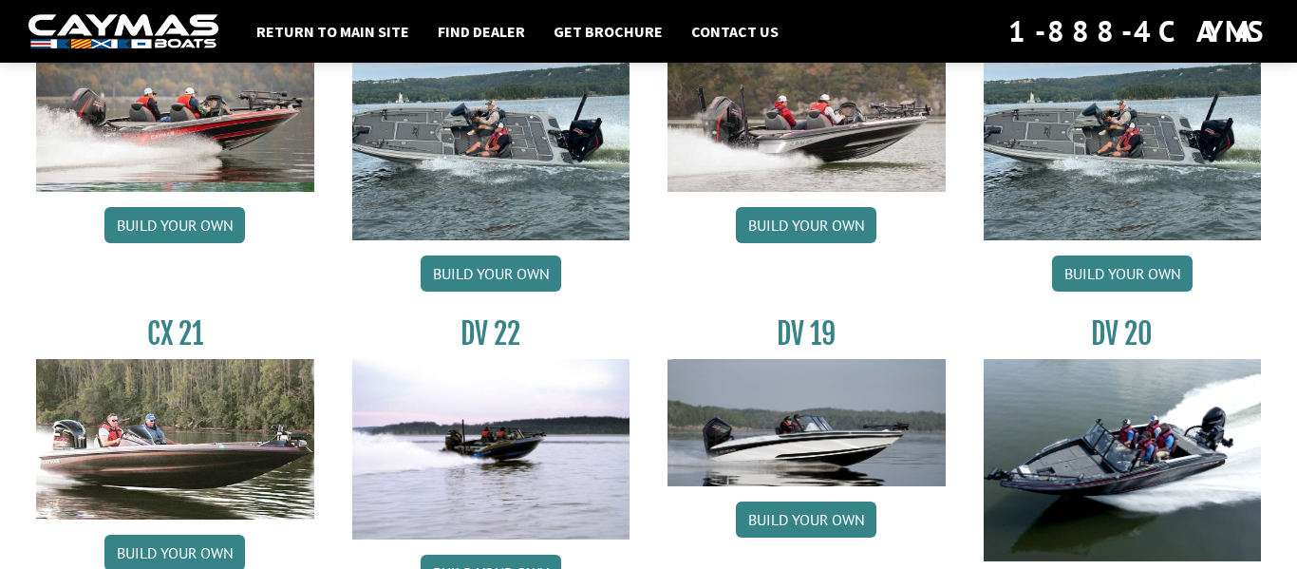
scroll to position [2025, 0]
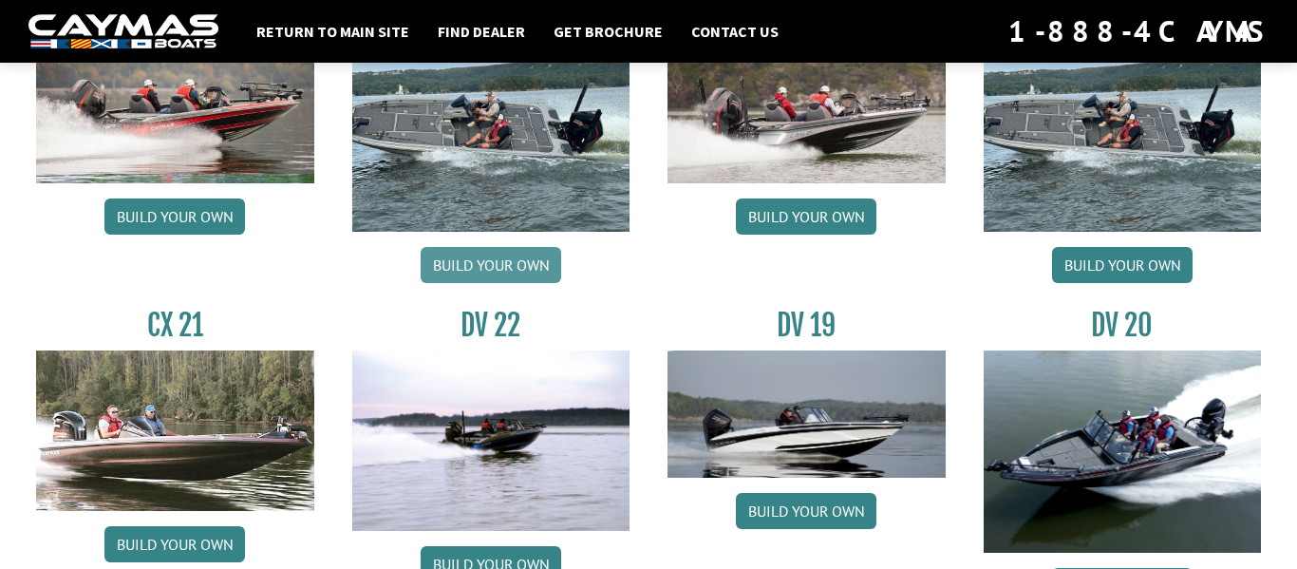
click at [487, 266] on link "Build your own" at bounding box center [491, 265] width 141 height 36
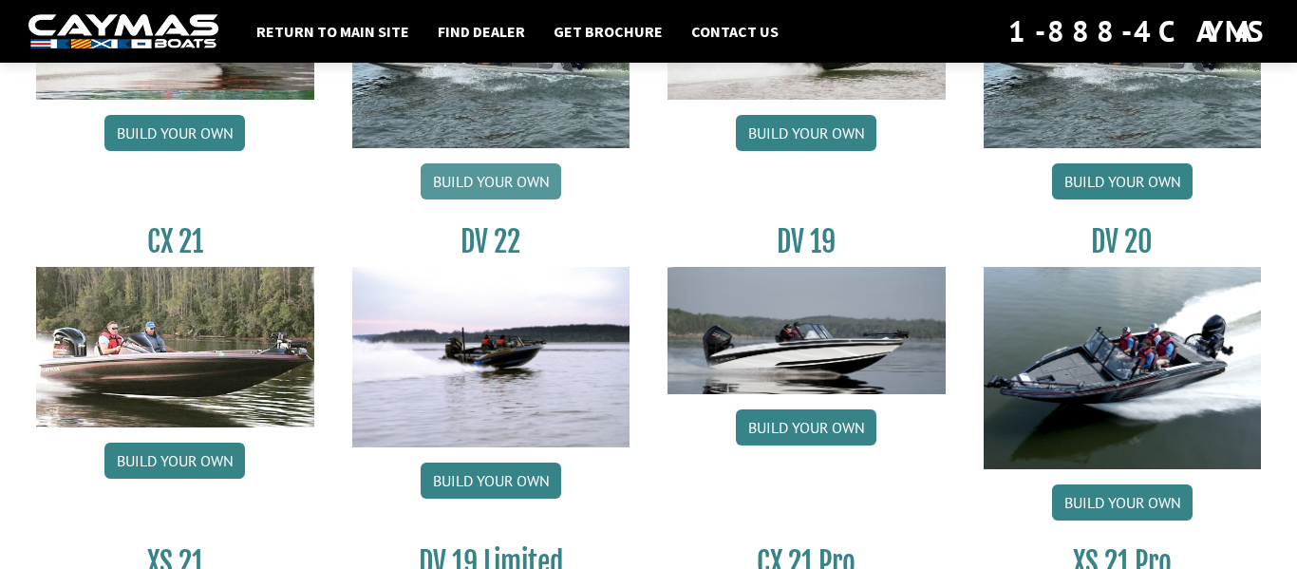
scroll to position [2112, 0]
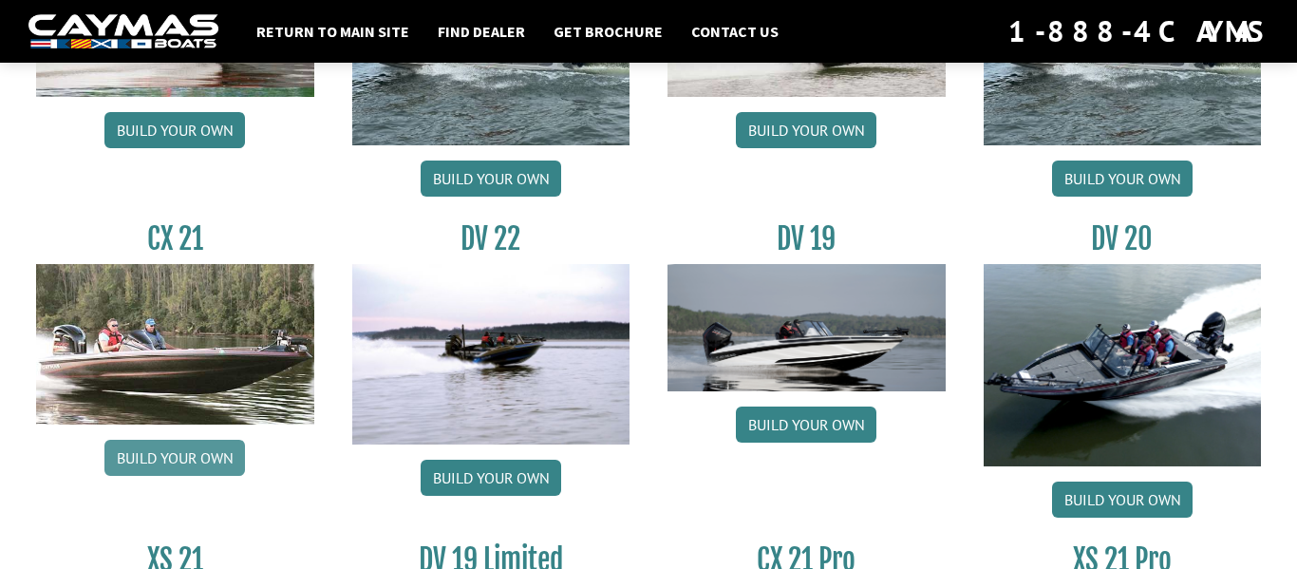
click at [196, 461] on link "Build your own" at bounding box center [174, 458] width 141 height 36
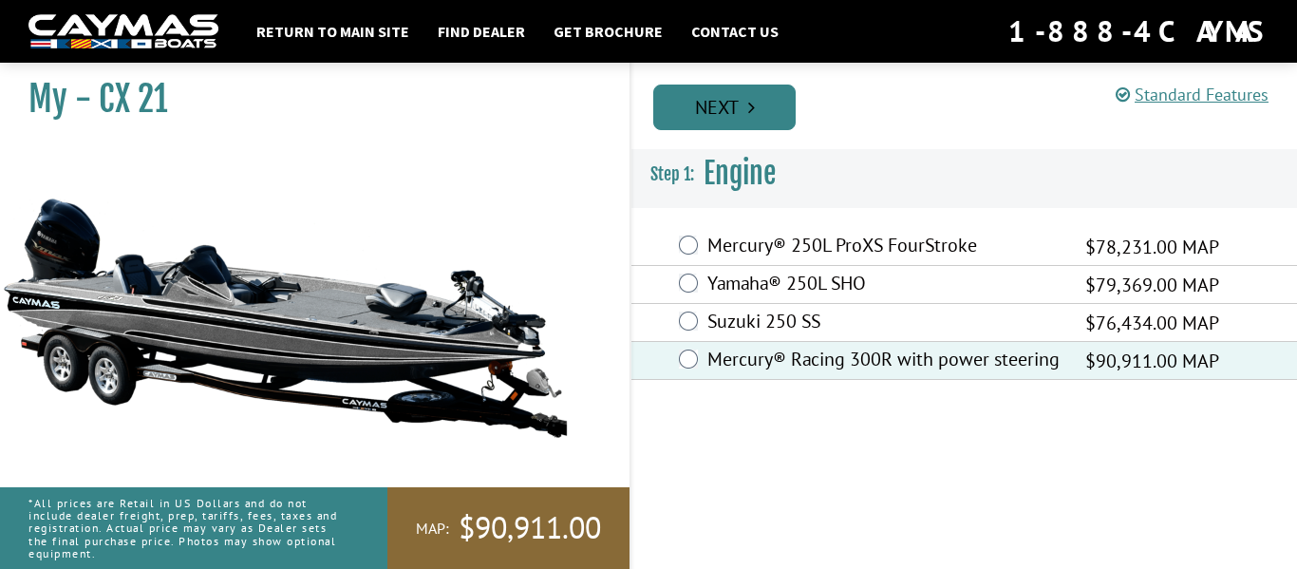
click at [732, 112] on link "Next" at bounding box center [724, 108] width 142 height 46
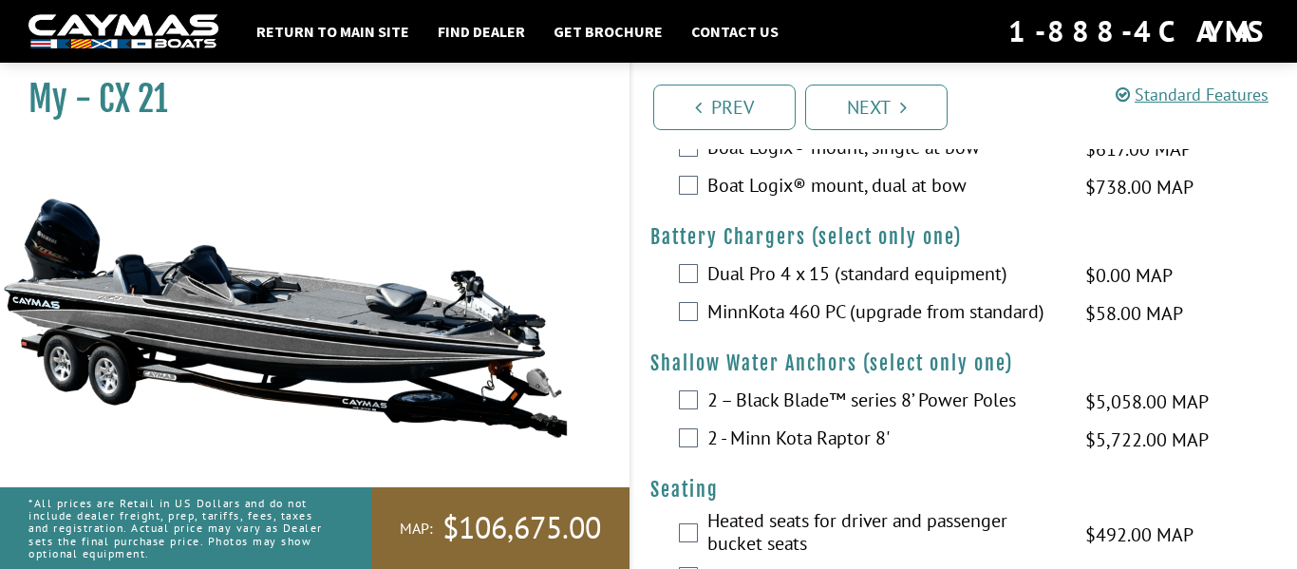
scroll to position [966, 0]
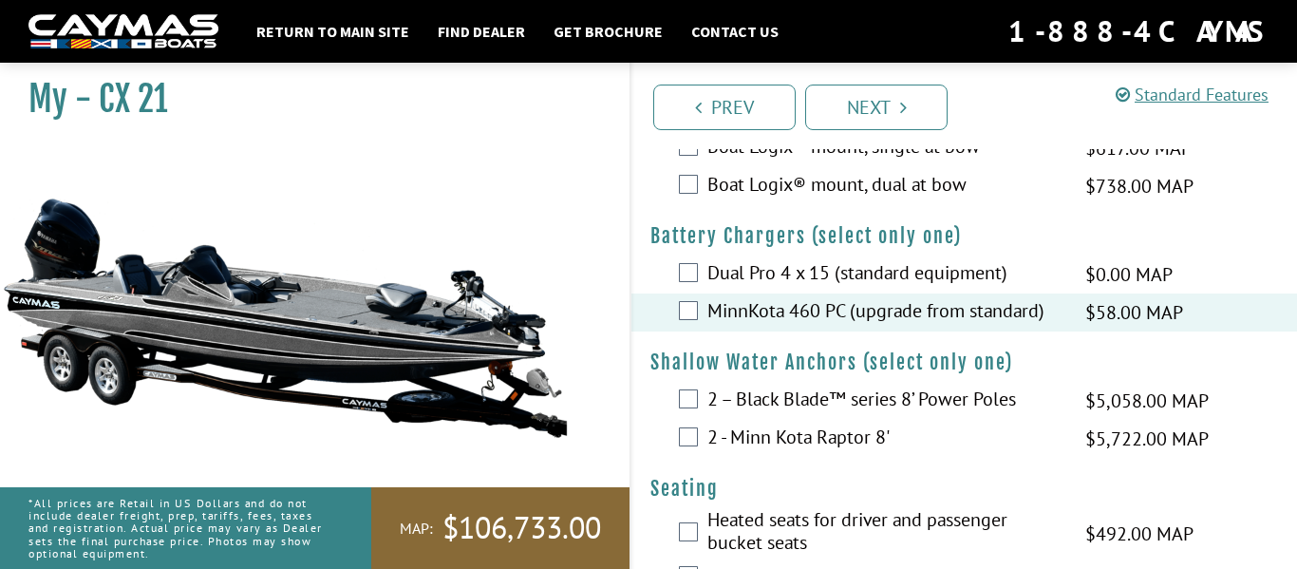
click at [701, 205] on div "Boat Logix® mount, dual at bow $738.00 MAP $872.00 MSRP" at bounding box center [964, 186] width 666 height 38
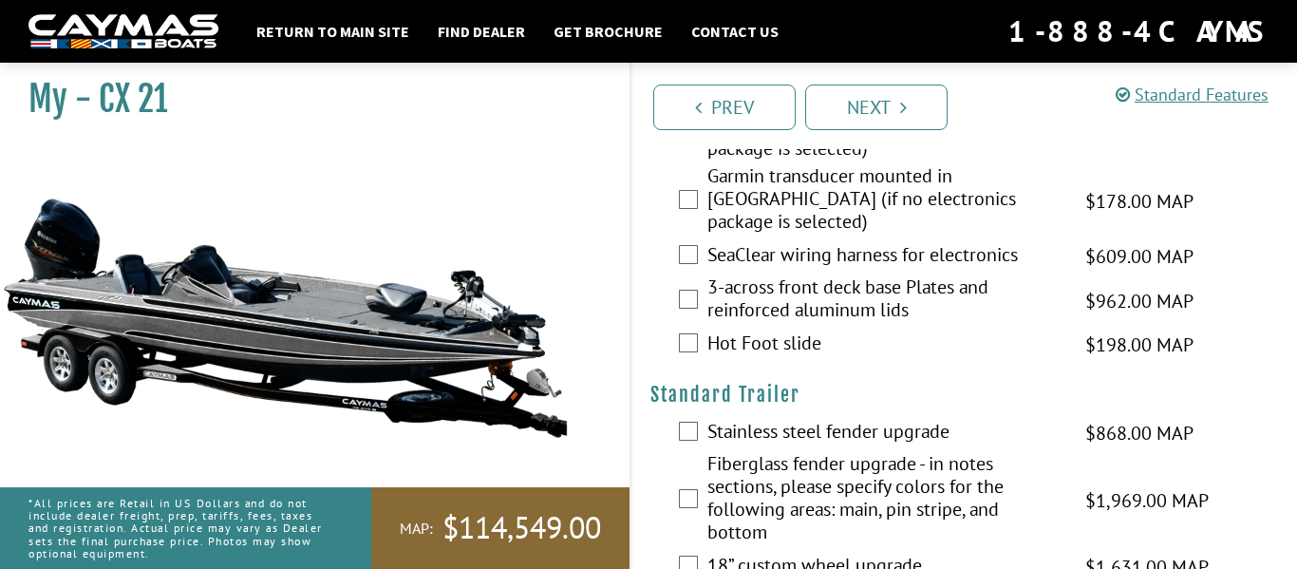
scroll to position [3174, 0]
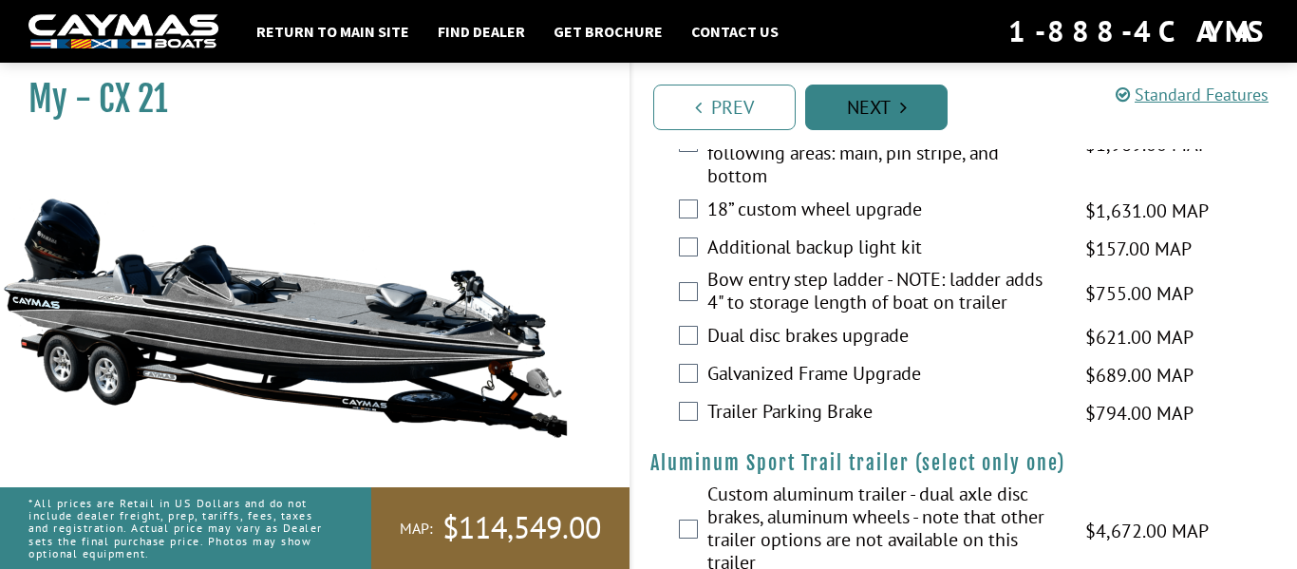
click at [865, 104] on link "Next" at bounding box center [876, 108] width 142 height 46
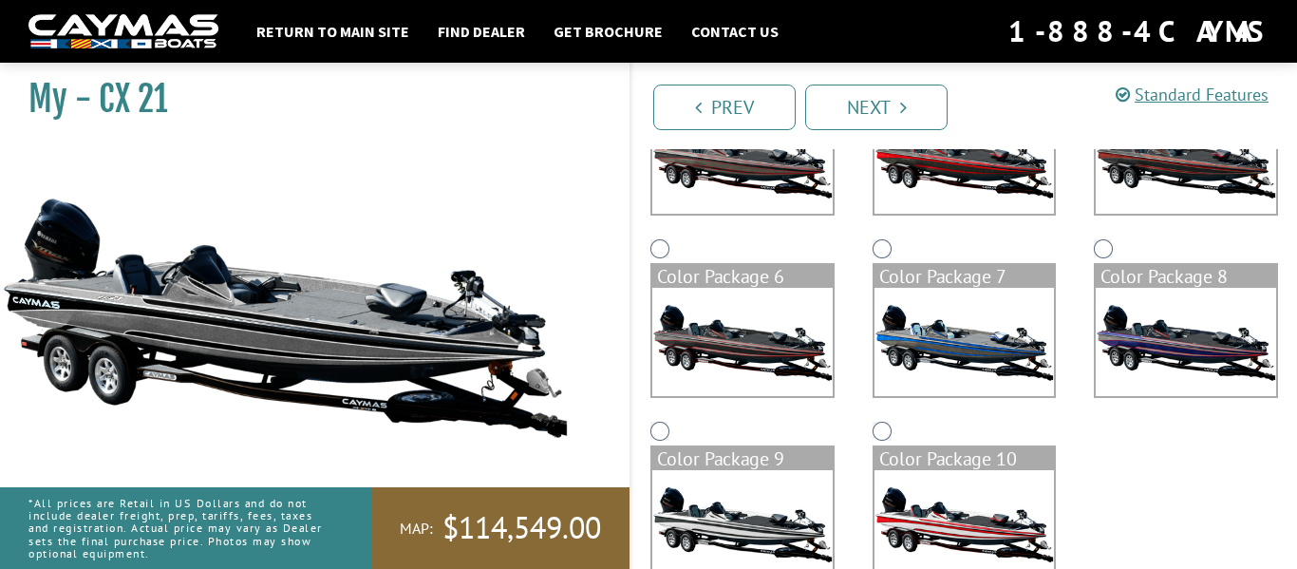
scroll to position [464, 0]
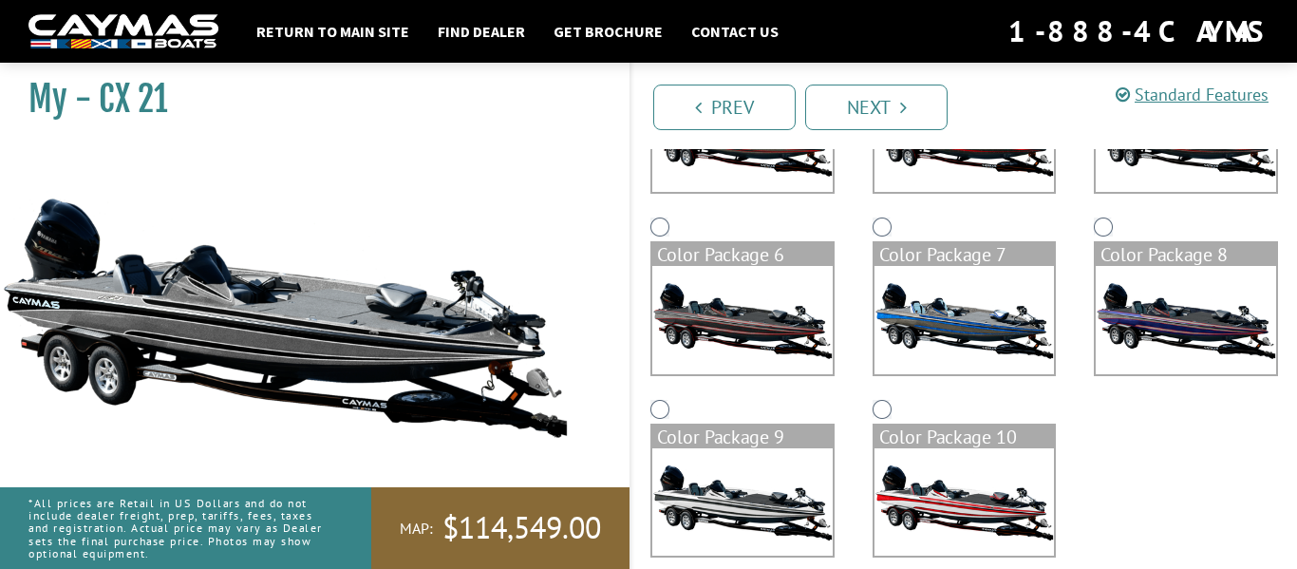
click at [1135, 307] on img at bounding box center [1186, 320] width 180 height 108
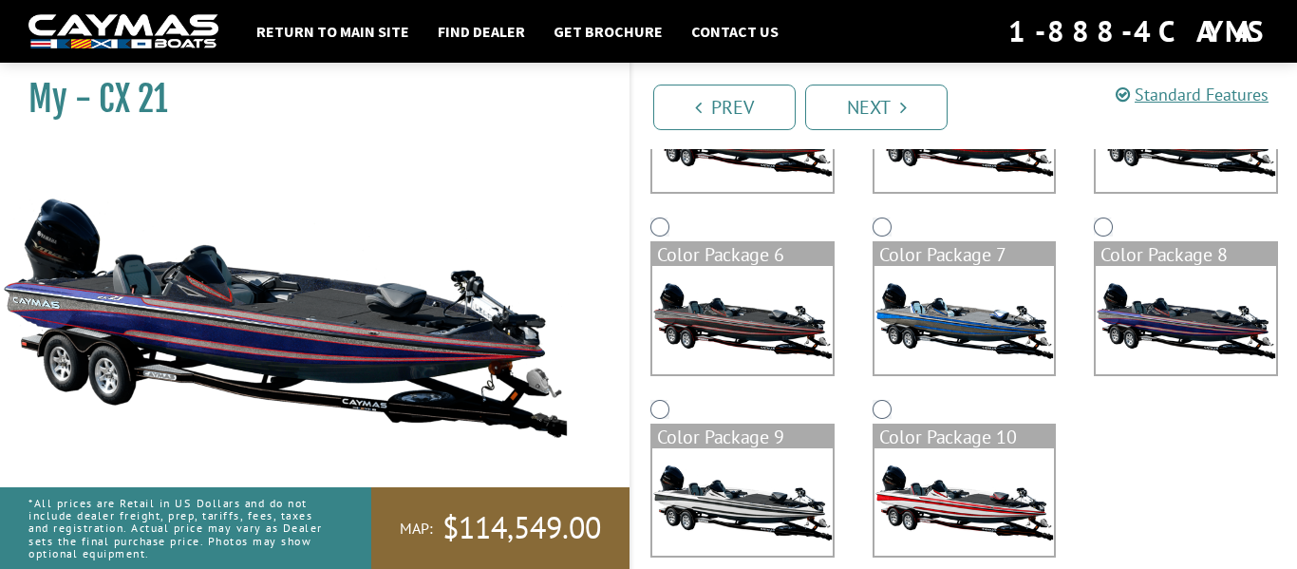
click at [956, 451] on img at bounding box center [964, 502] width 180 height 108
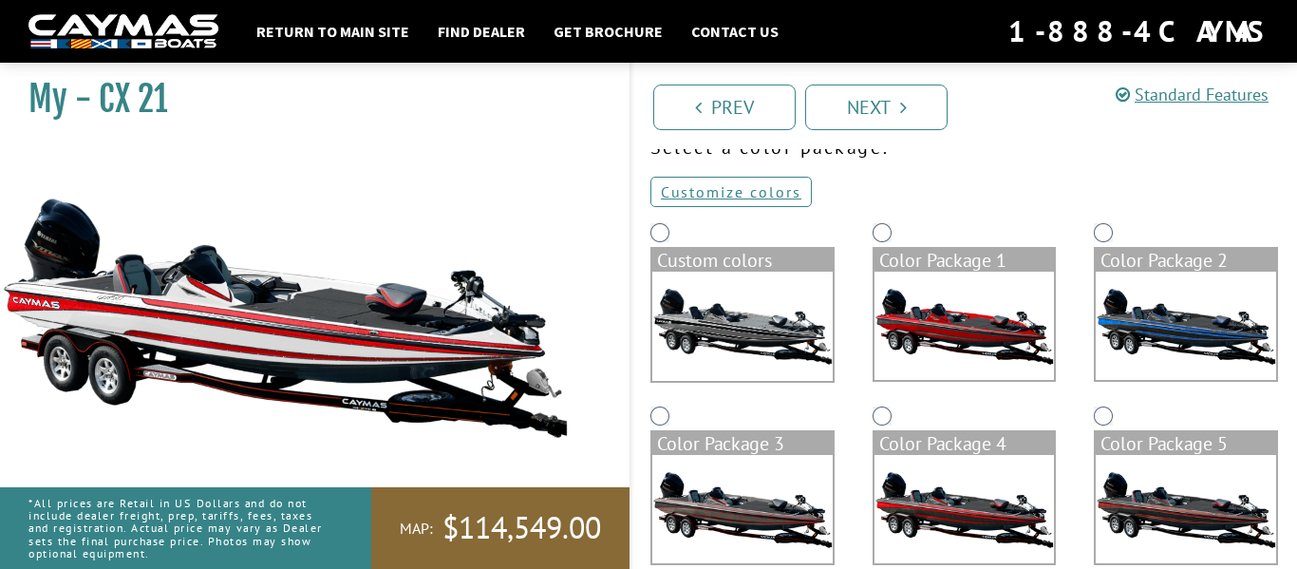
scroll to position [92, 0]
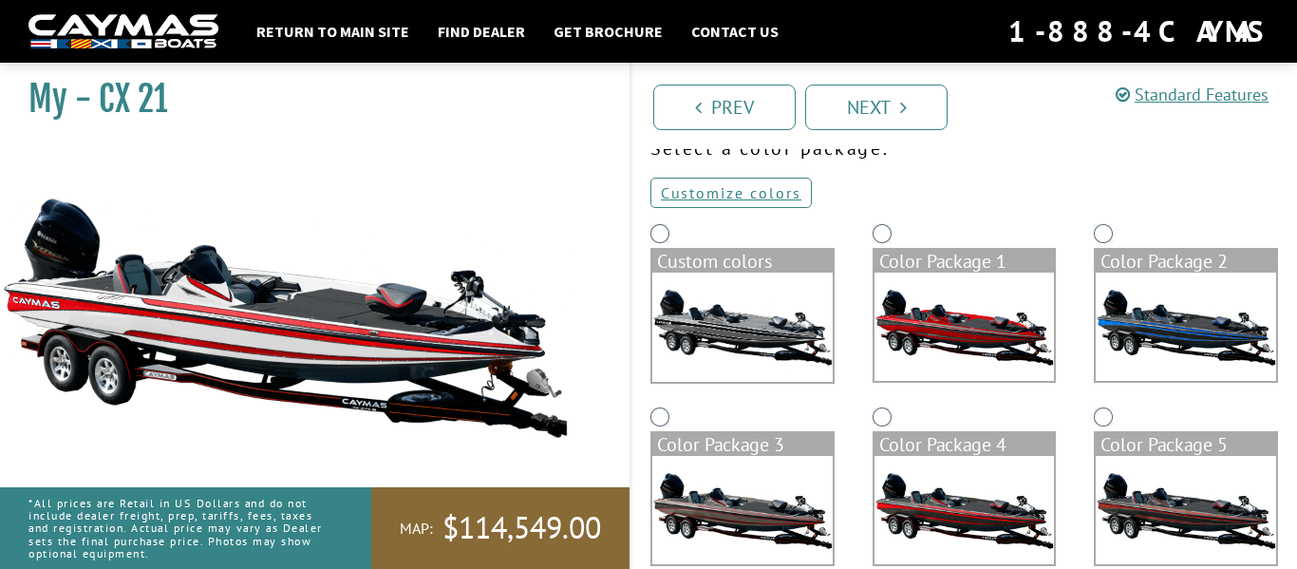
click at [1172, 303] on img at bounding box center [1186, 327] width 180 height 108
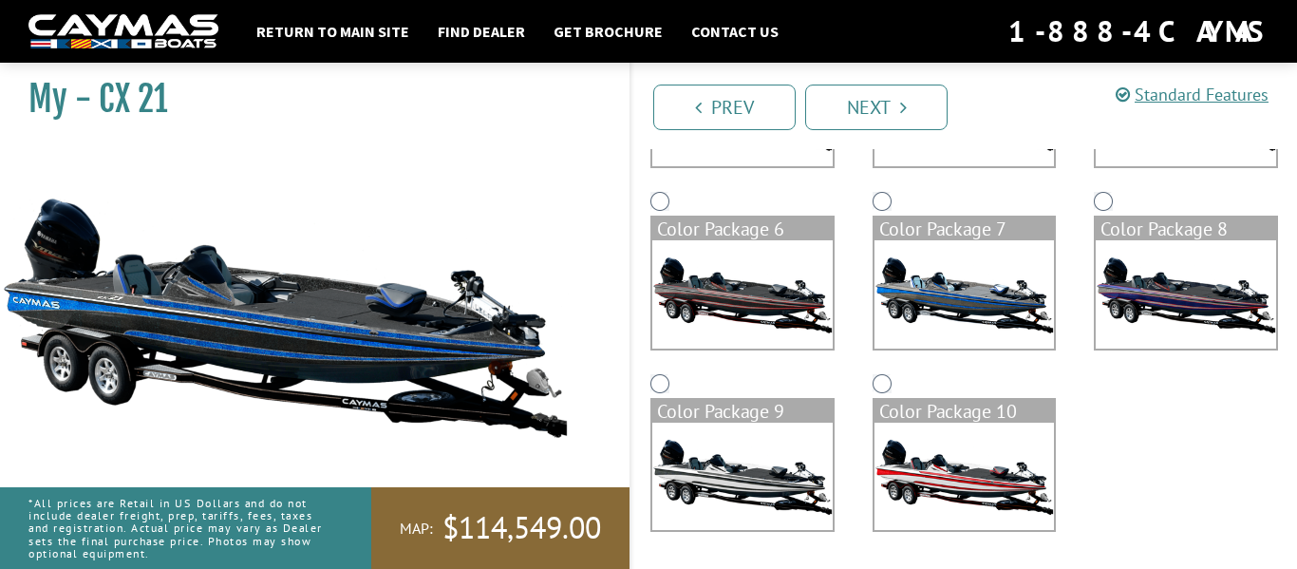
scroll to position [0, 0]
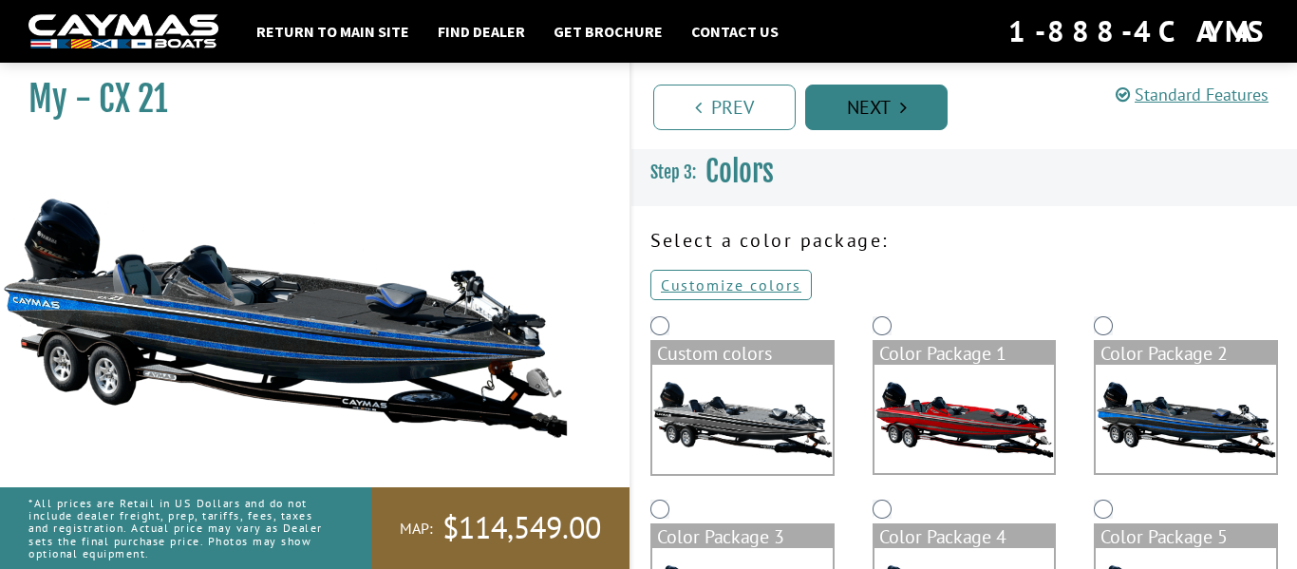
click at [865, 103] on link "Next" at bounding box center [876, 108] width 142 height 46
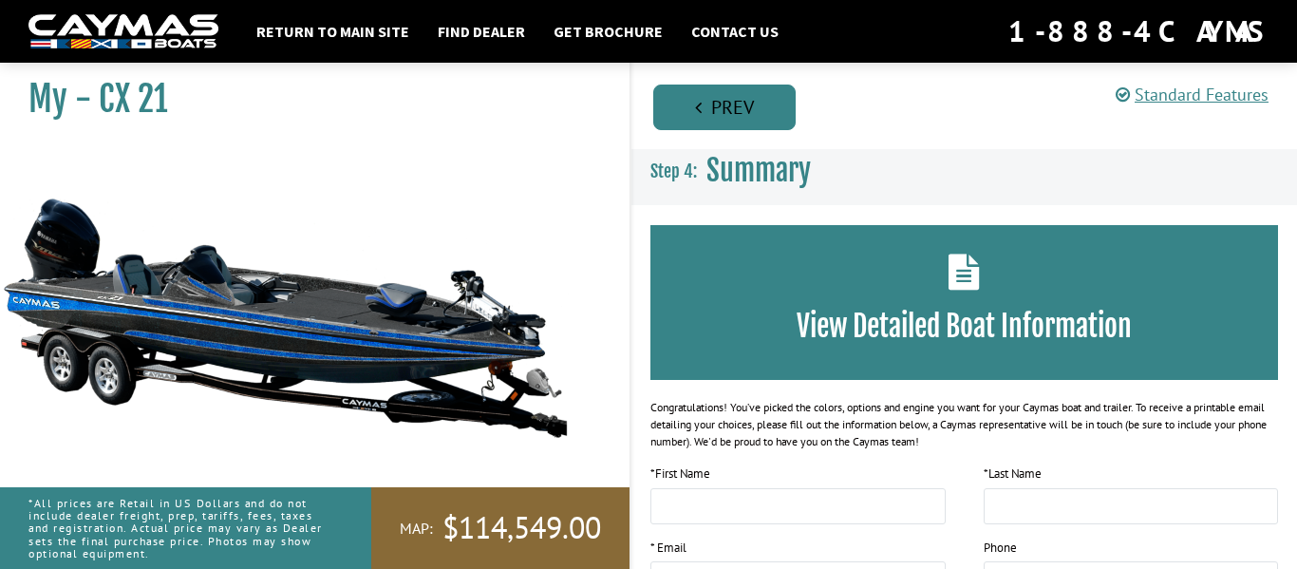
click at [752, 102] on link "Prev" at bounding box center [724, 108] width 142 height 46
